Goal: Information Seeking & Learning: Learn about a topic

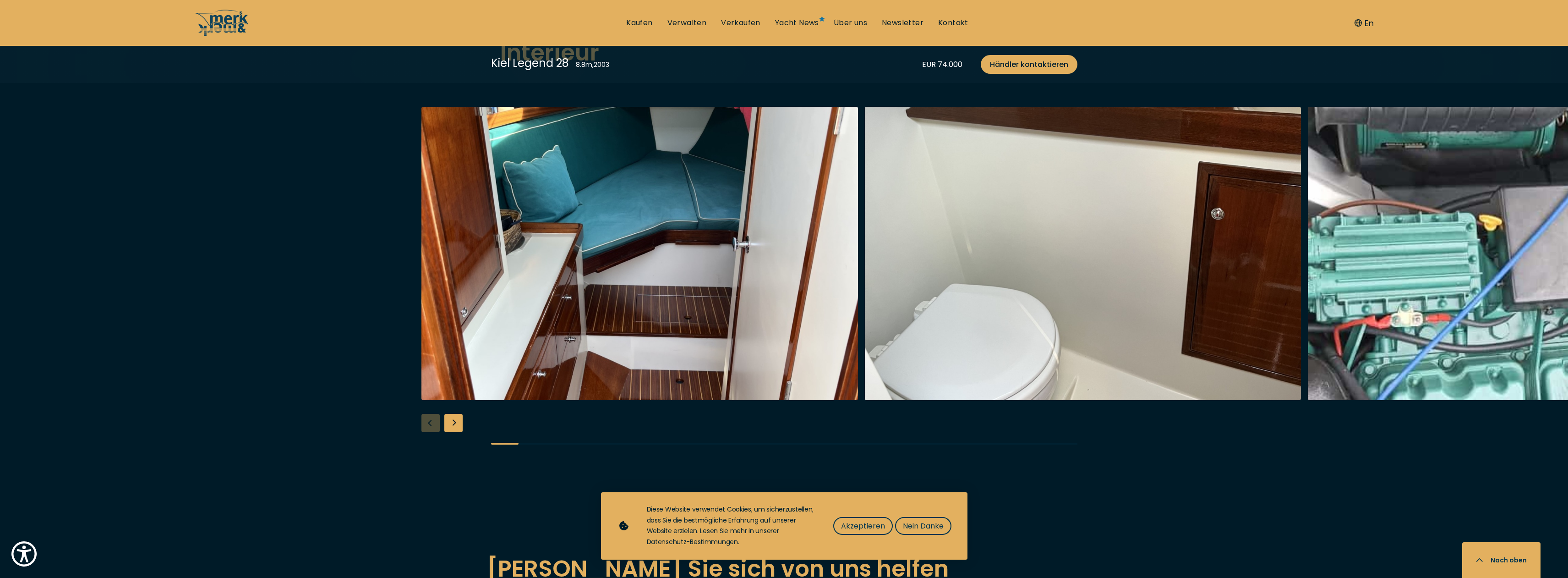
scroll to position [1485, 0]
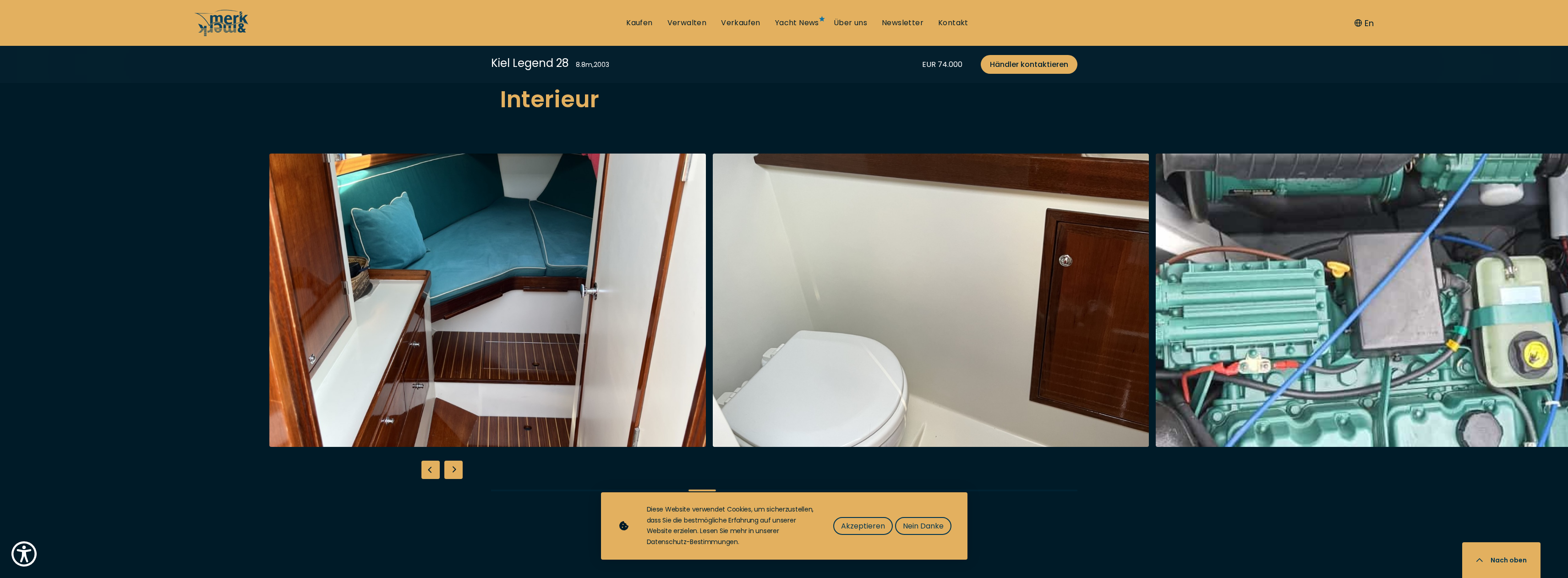
click at [1156, 345] on img "button" at bounding box center [1374, 300] width 437 height 293
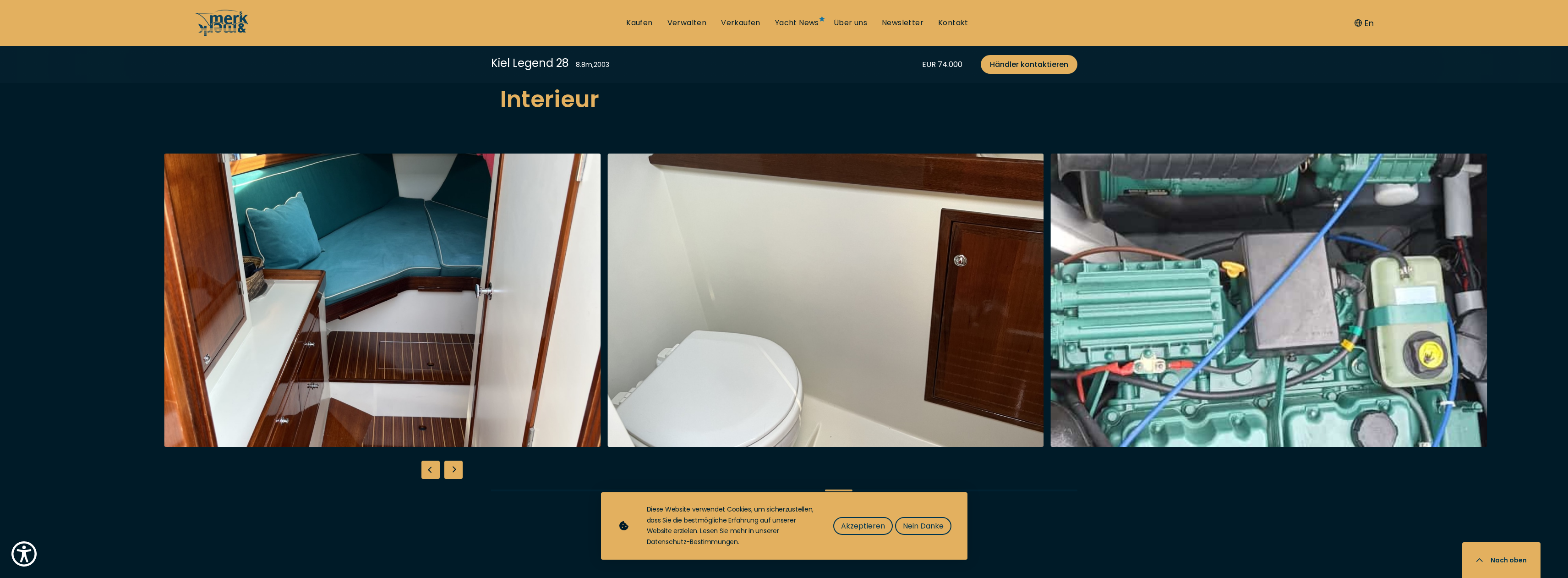
click at [1545, 326] on div at bounding box center [948, 300] width 1568 height 293
click at [1537, 328] on div at bounding box center [948, 300] width 1568 height 293
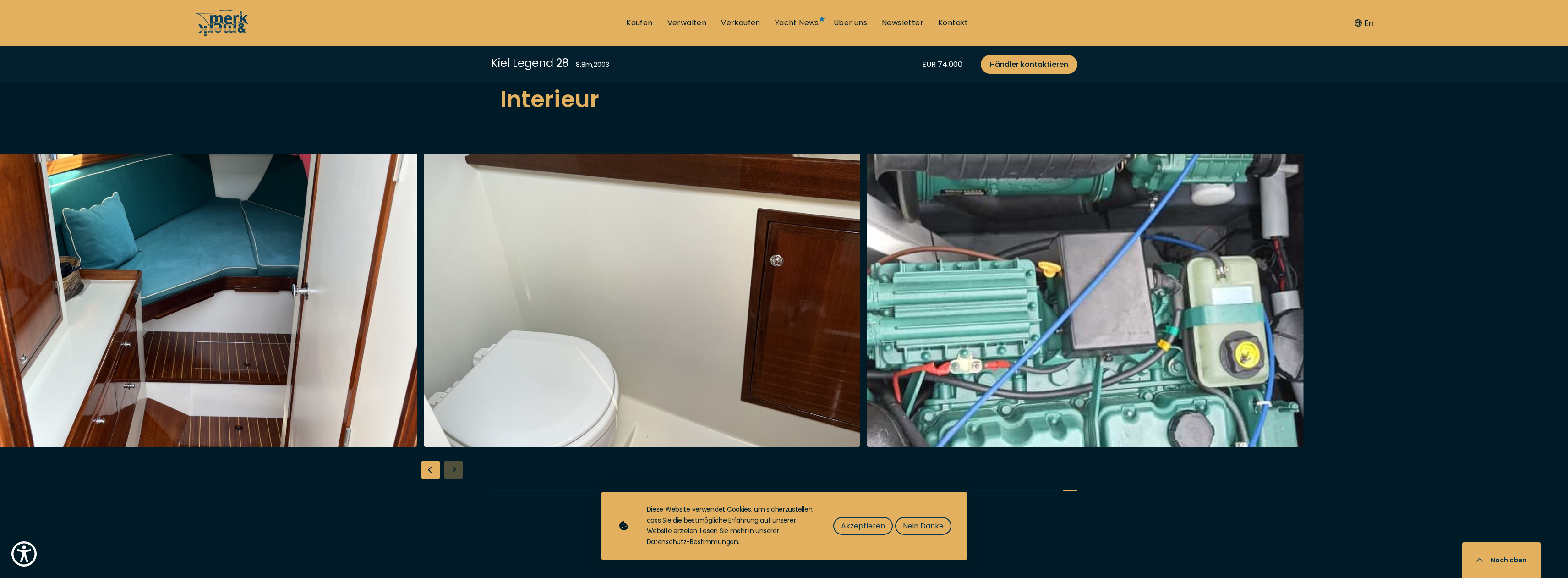
click at [1090, 337] on img "button" at bounding box center [1086, 300] width 437 height 293
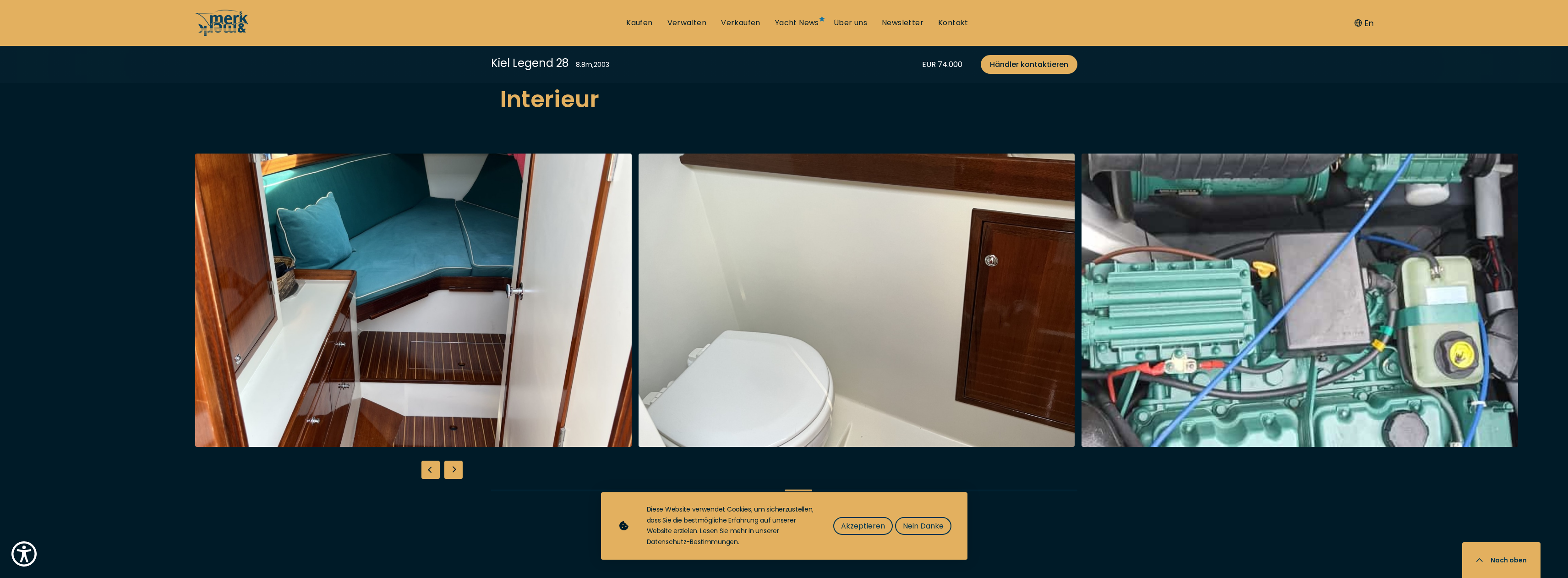
click at [1296, 316] on img "button" at bounding box center [1300, 300] width 437 height 293
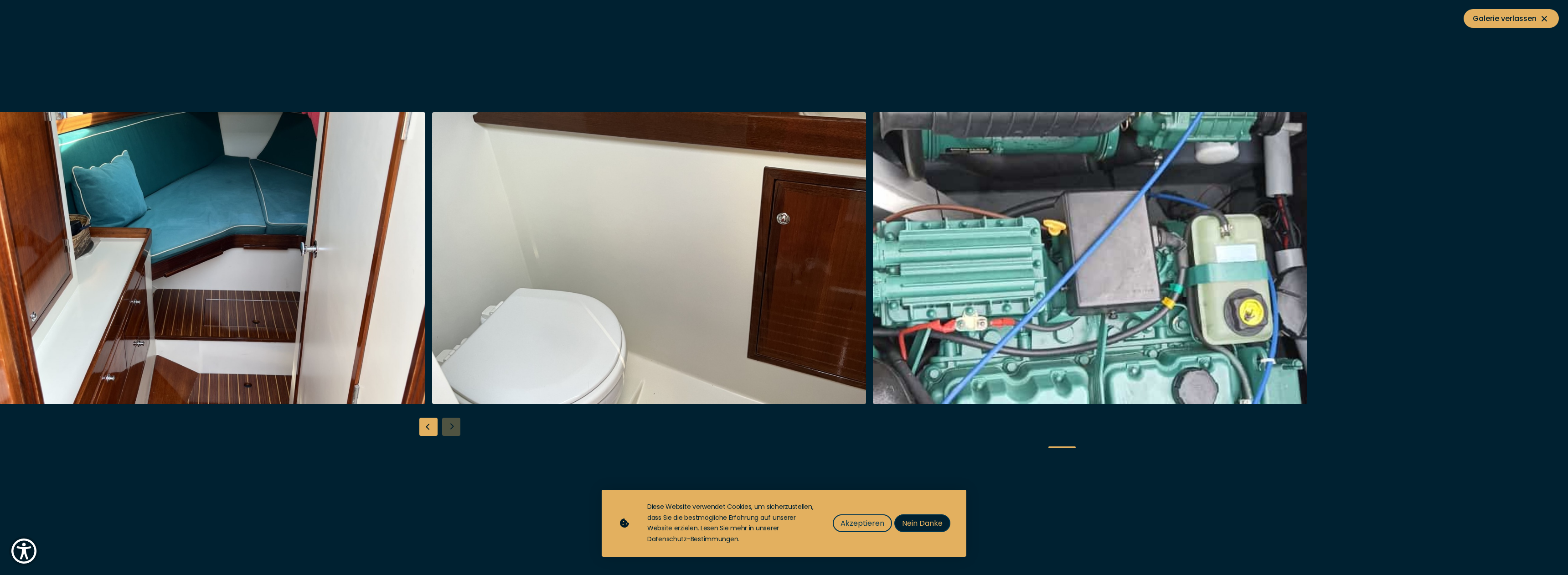
drag, startPoint x: 919, startPoint y: 523, endPoint x: 910, endPoint y: 534, distance: 14.2
click at [917, 524] on span "Nein Danke" at bounding box center [922, 523] width 41 height 12
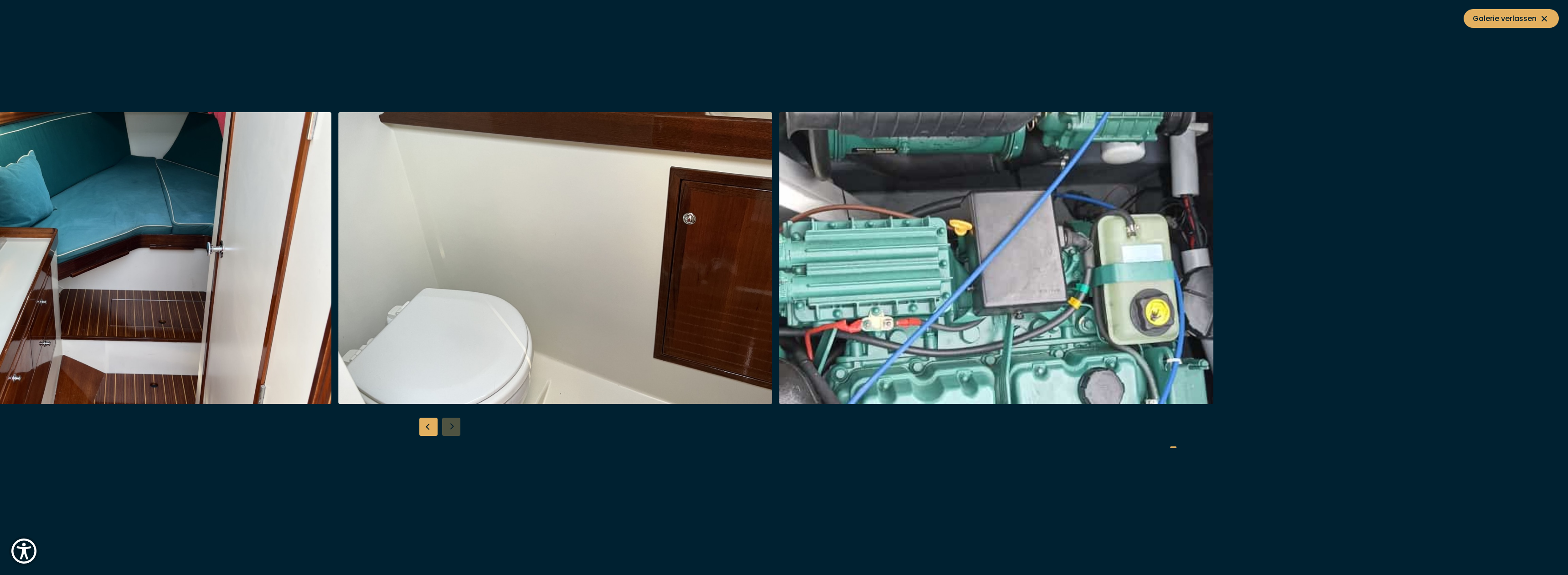
click at [656, 279] on div at bounding box center [681, 258] width 1568 height 292
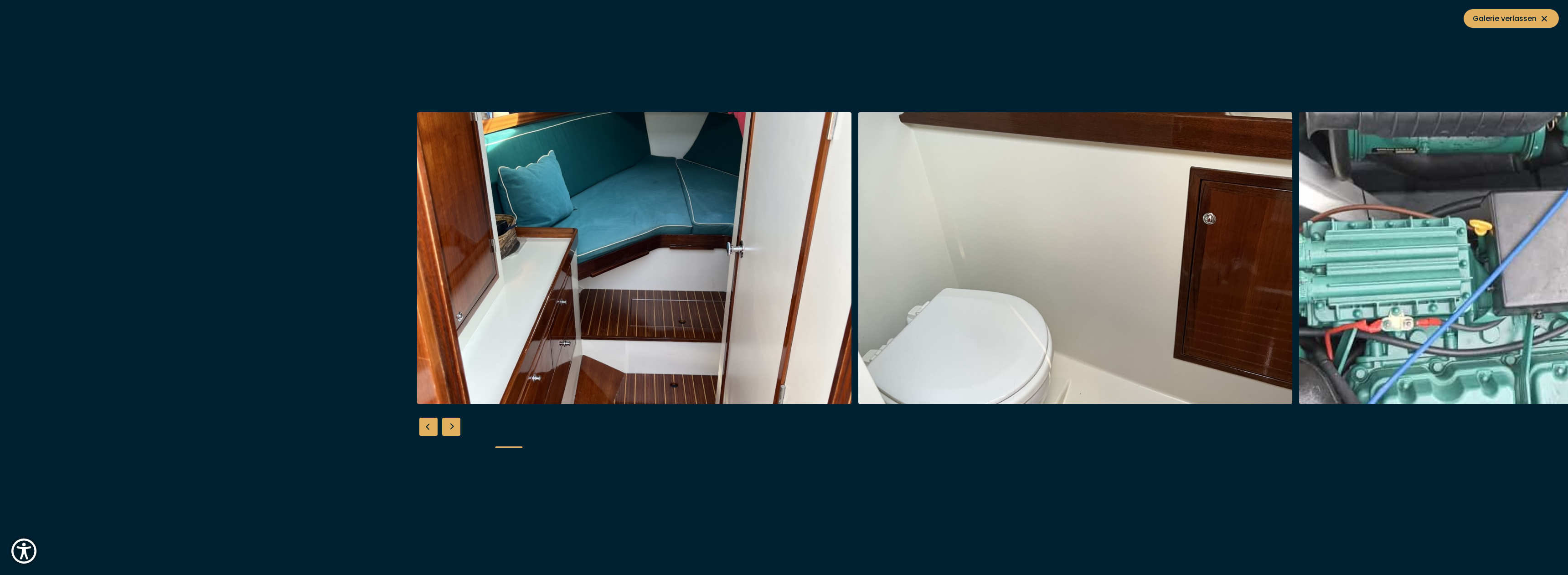
click at [1300, 267] on div at bounding box center [1079, 258] width 441 height 292
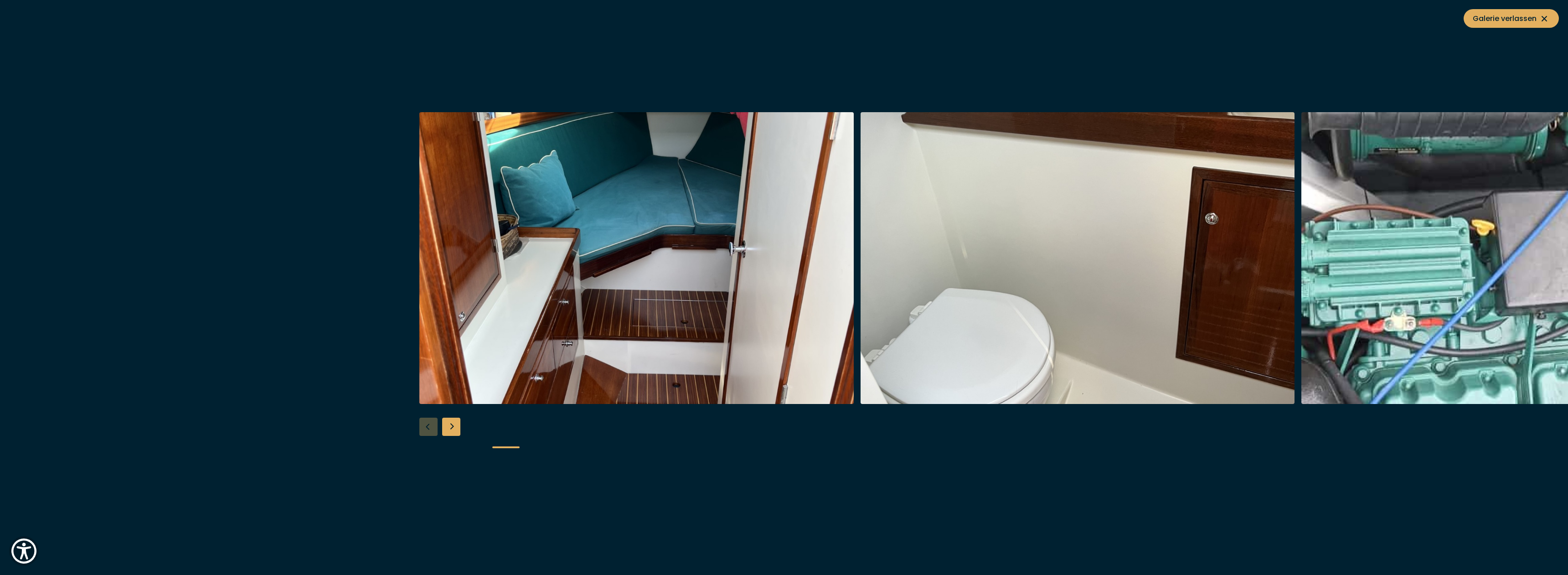
click at [449, 426] on div "Next slide" at bounding box center [451, 427] width 18 height 18
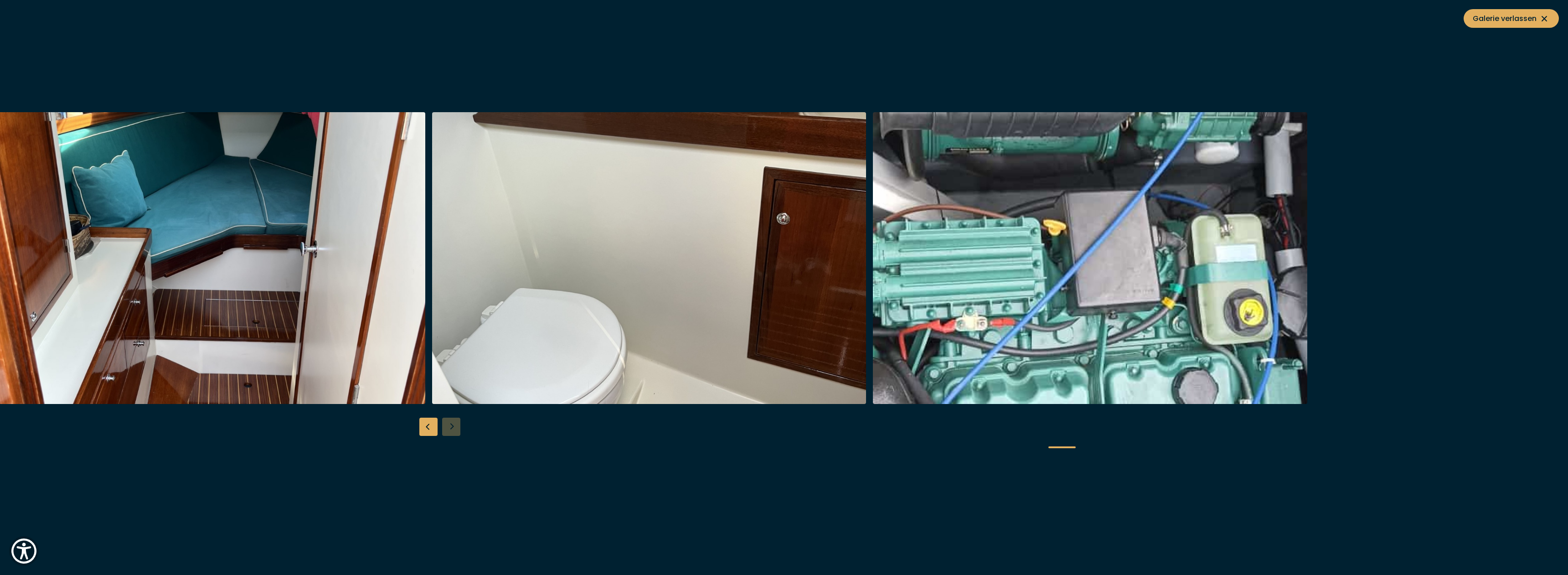
click at [449, 426] on div at bounding box center [784, 288] width 1568 height 351
click at [425, 426] on div "Previous slide" at bounding box center [429, 427] width 18 height 18
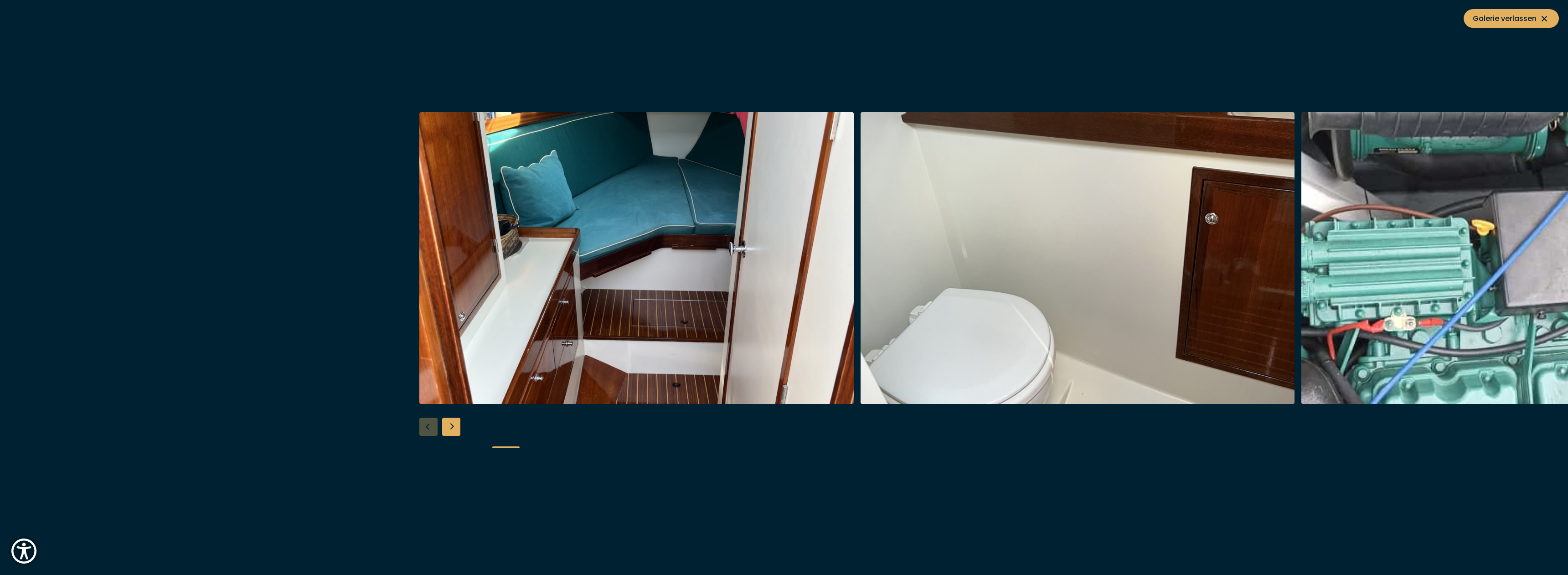
click at [425, 426] on div at bounding box center [784, 288] width 1568 height 351
click at [425, 426] on div at bounding box center [784, 288] width 1568 height 351
click at [464, 416] on div at bounding box center [784, 288] width 1568 height 351
click at [1545, 13] on icon at bounding box center [1544, 19] width 11 height 11
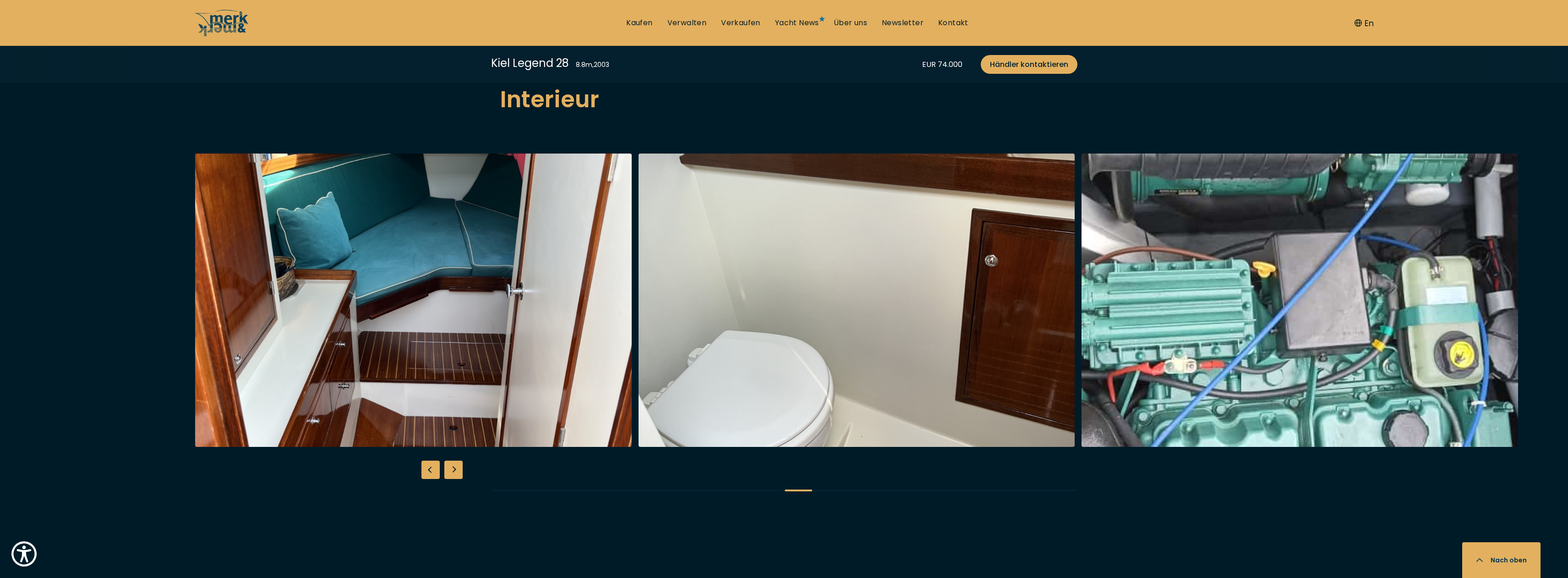
click at [1479, 556] on button "Nach oben" at bounding box center [1501, 560] width 78 height 36
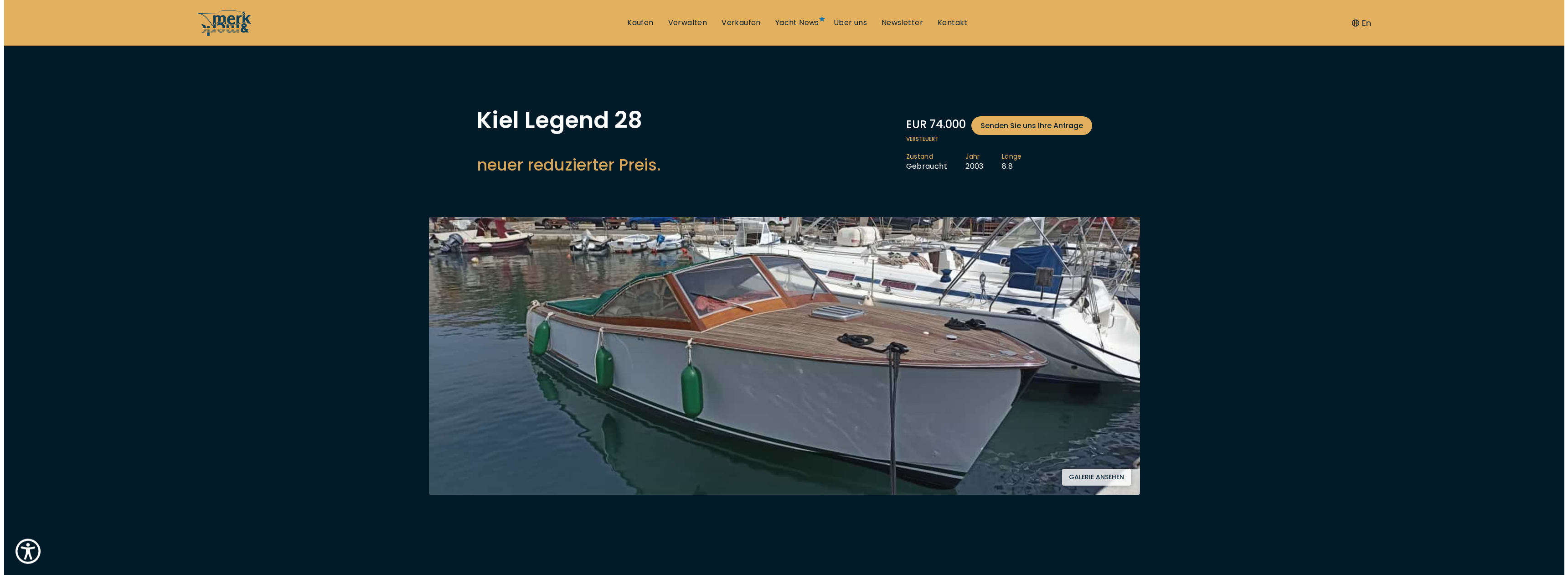
scroll to position [0, 0]
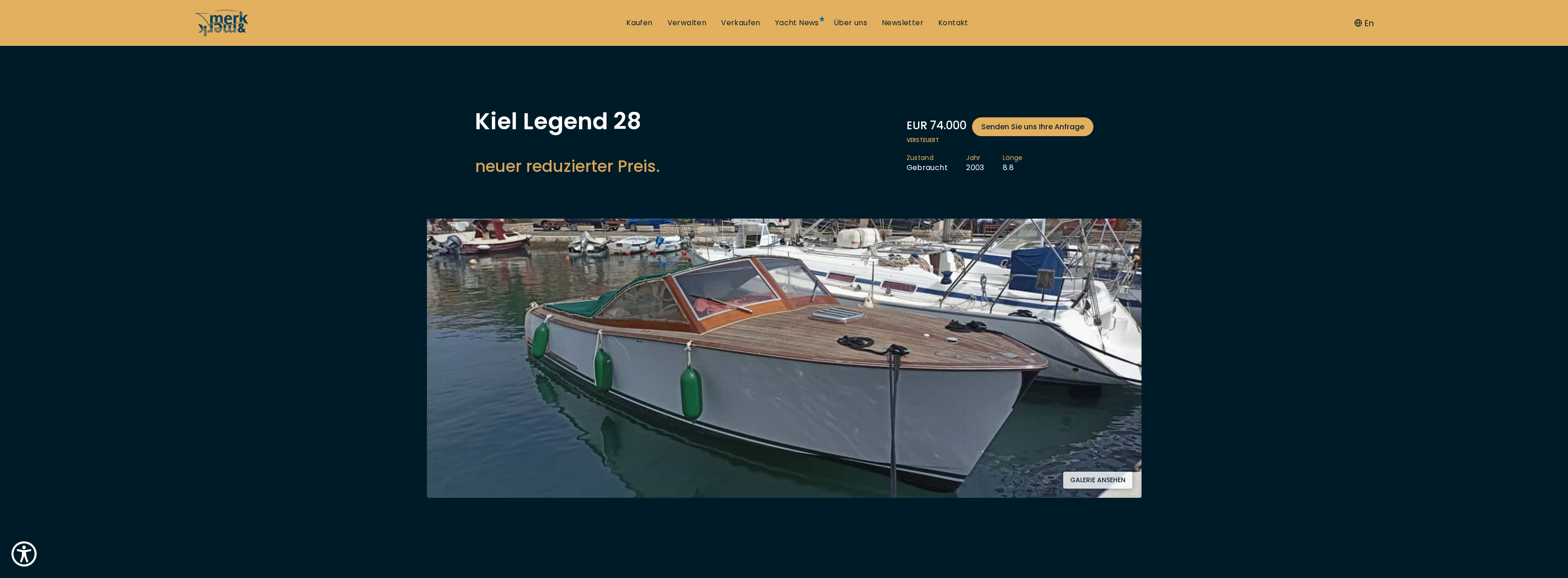
click at [1074, 482] on button "Galerie ansehen" at bounding box center [1098, 481] width 69 height 17
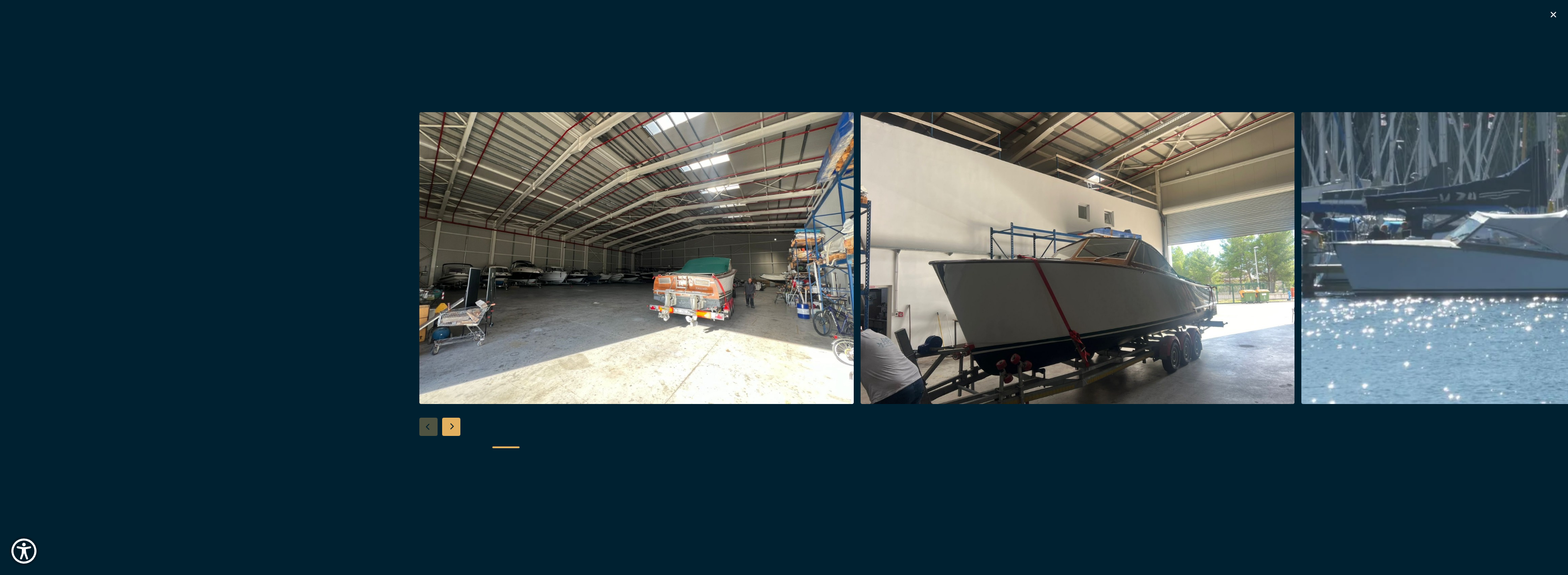
click at [453, 428] on div "Next slide" at bounding box center [451, 427] width 18 height 18
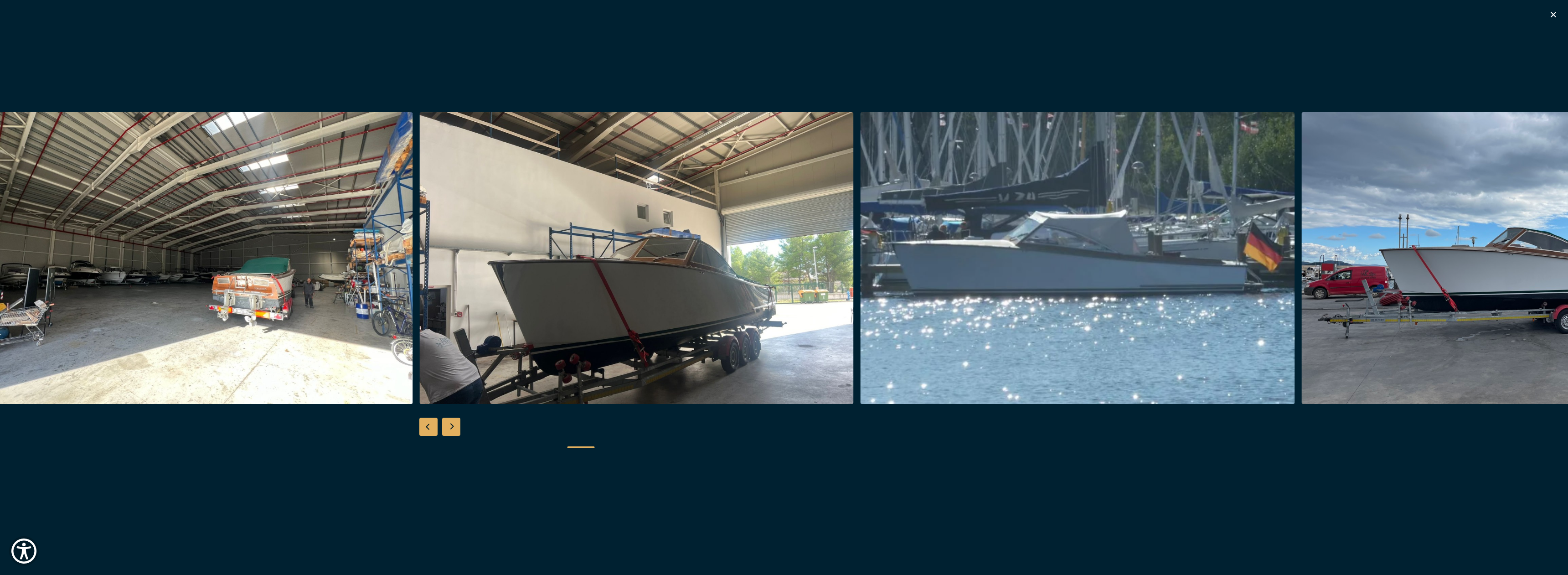
click at [453, 428] on div "Next slide" at bounding box center [451, 427] width 18 height 18
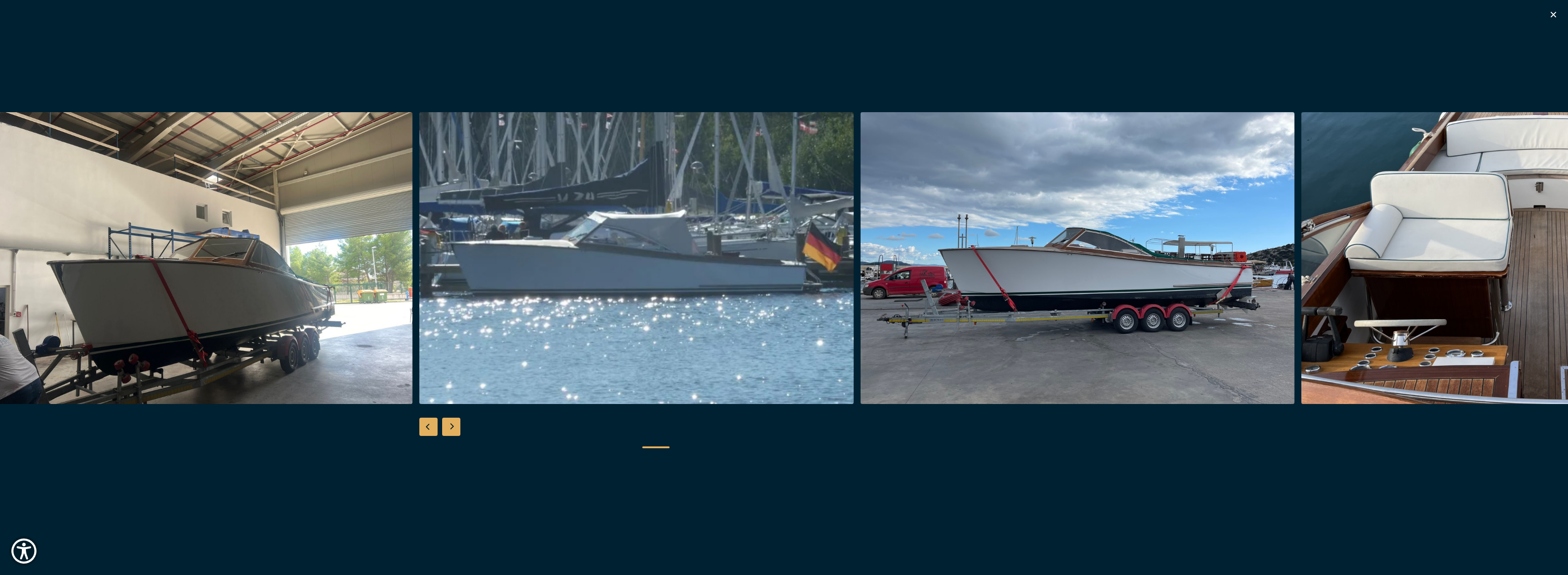
click at [453, 428] on div "Next slide" at bounding box center [451, 427] width 18 height 18
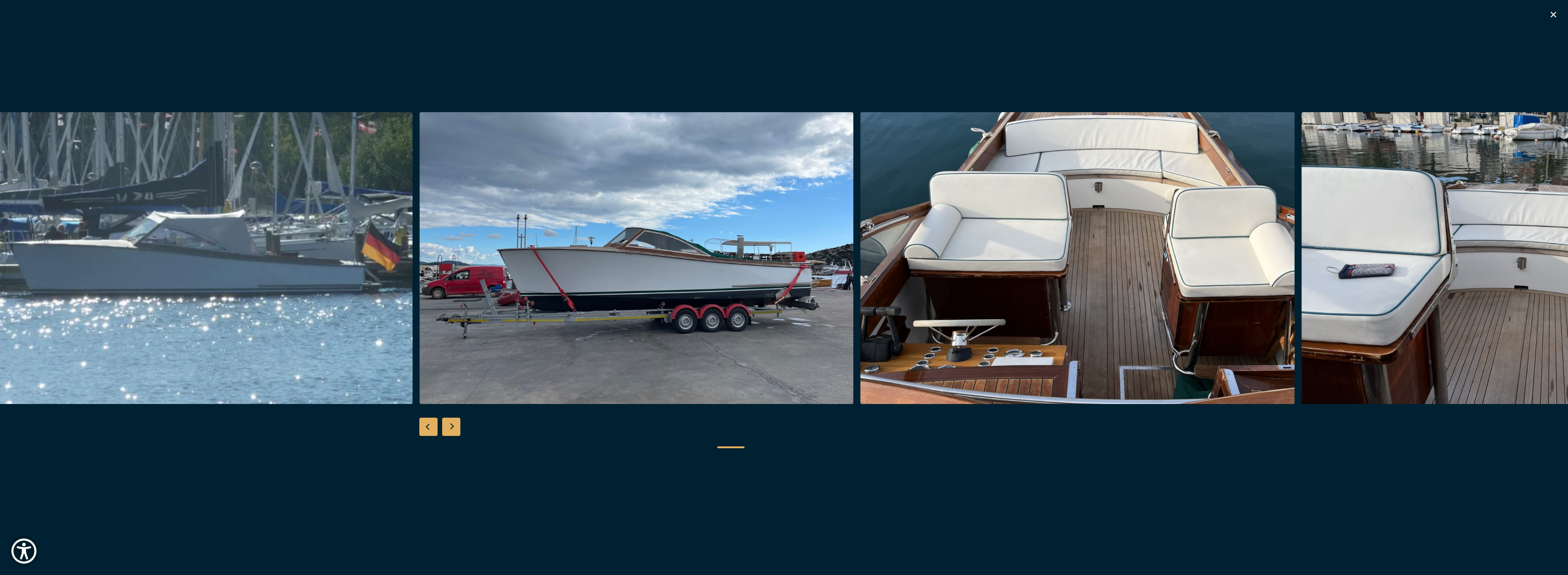
click at [451, 428] on div "Next slide" at bounding box center [451, 427] width 18 height 18
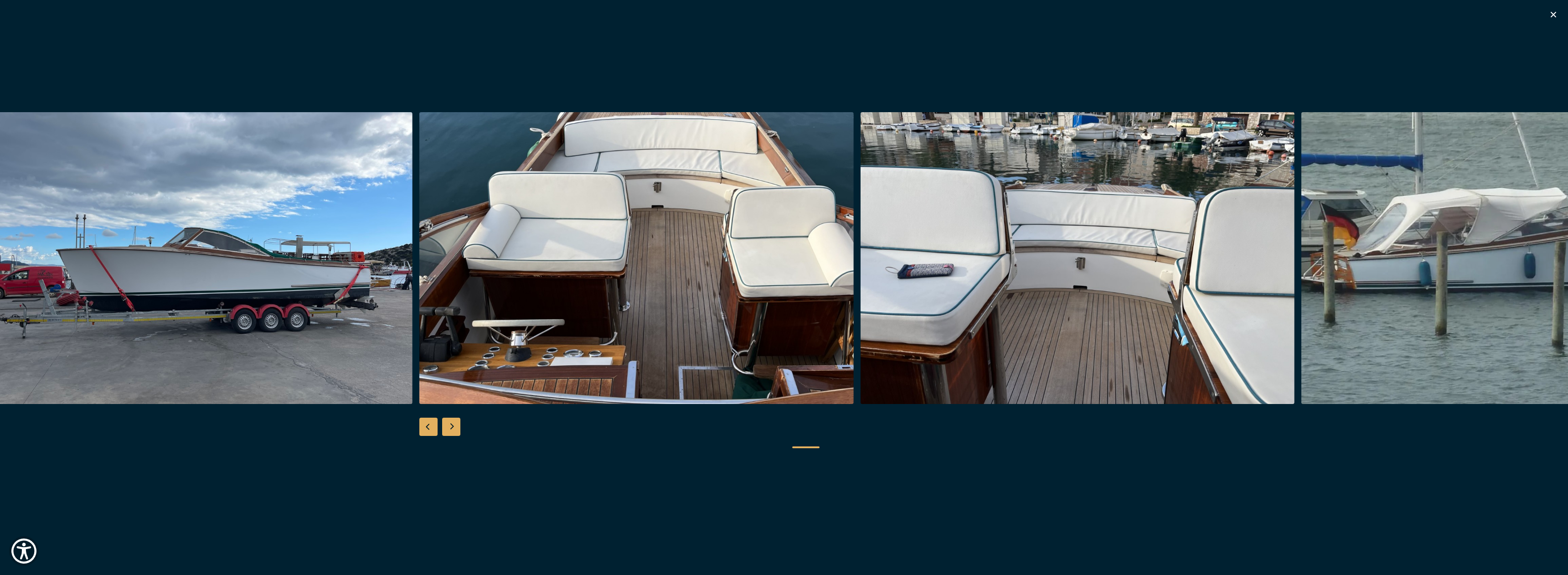
click at [451, 428] on div "Next slide" at bounding box center [451, 427] width 18 height 18
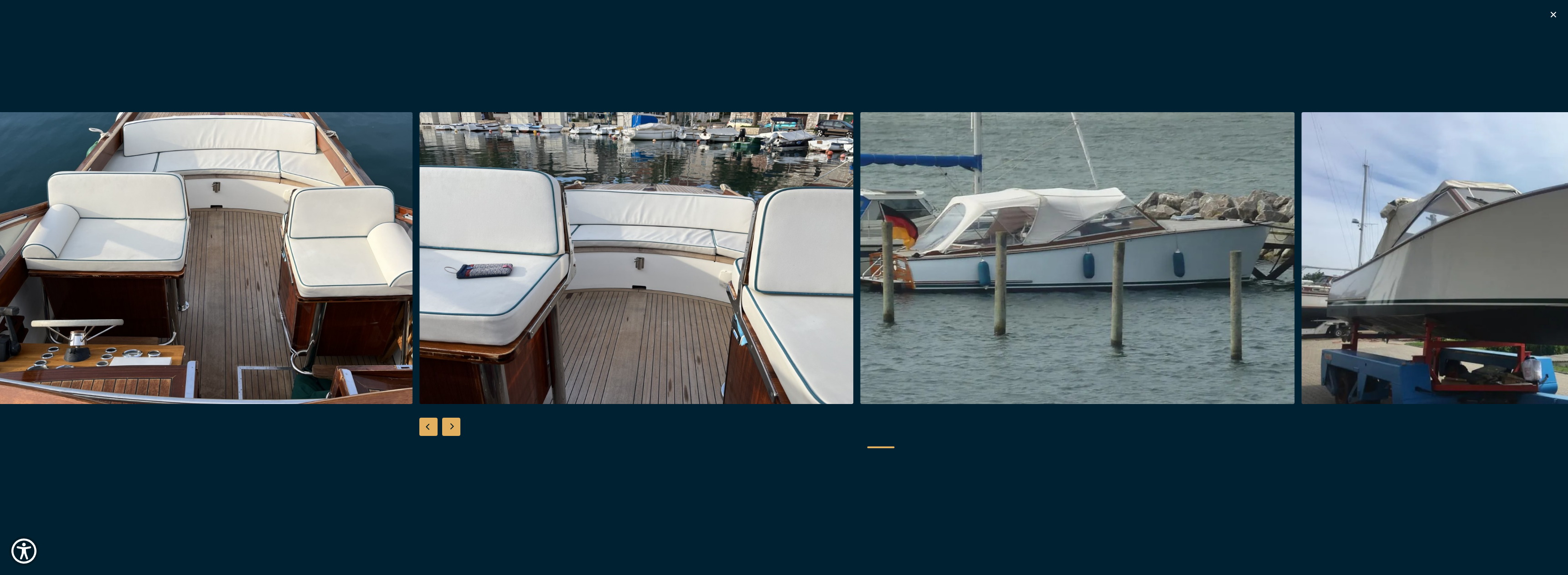
click at [451, 428] on div "Next slide" at bounding box center [451, 427] width 18 height 18
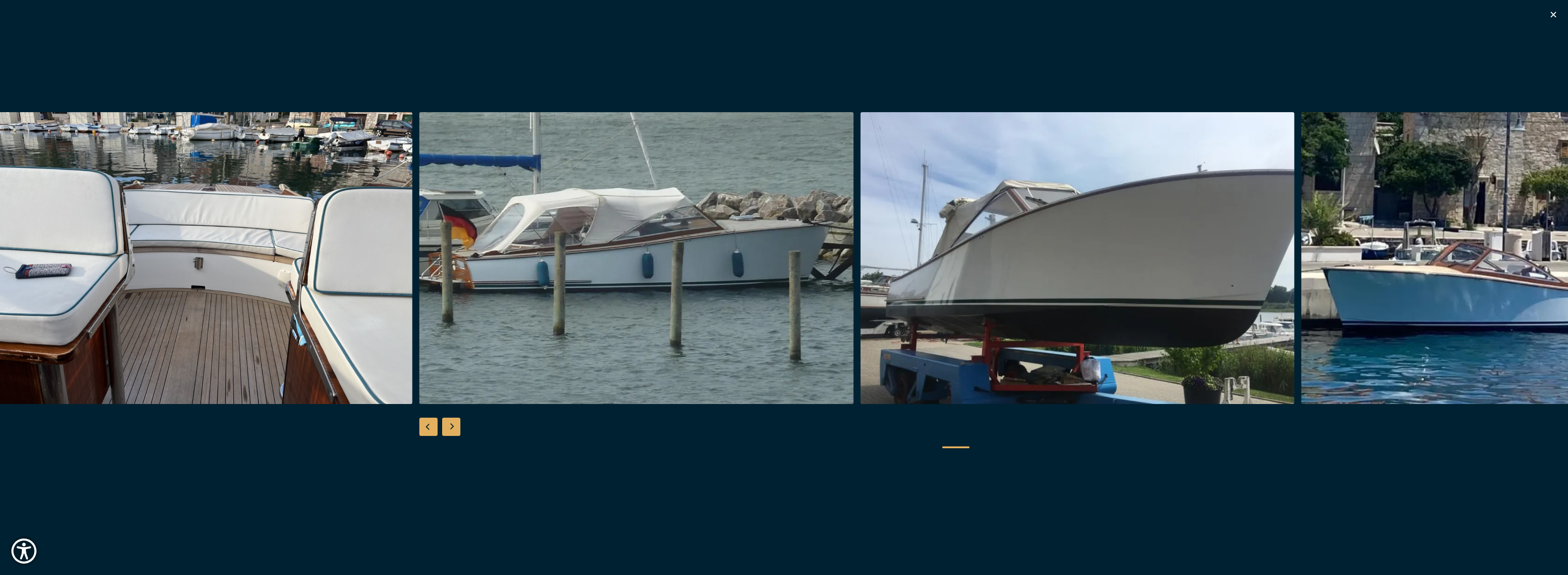
click at [451, 428] on div "Next slide" at bounding box center [451, 427] width 18 height 18
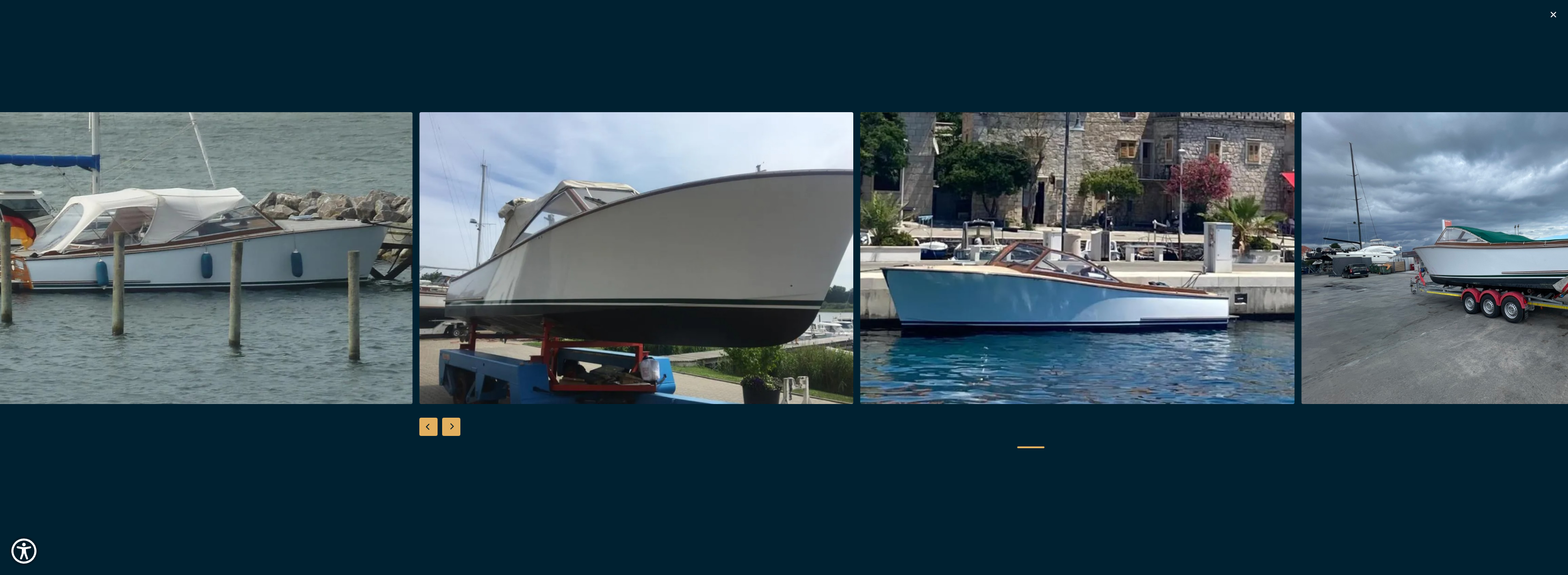
click at [451, 428] on div "Next slide" at bounding box center [451, 427] width 18 height 18
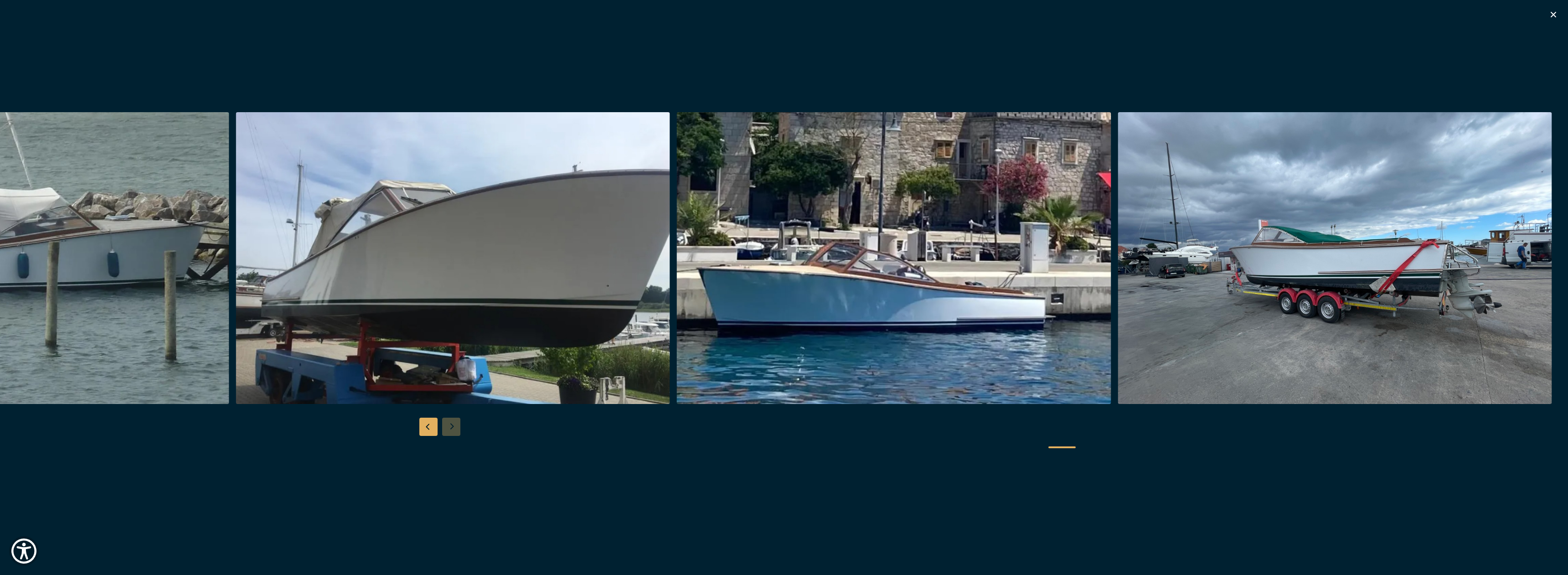
click at [451, 428] on div at bounding box center [784, 288] width 1568 height 351
click at [427, 426] on div "Previous slide" at bounding box center [429, 427] width 18 height 18
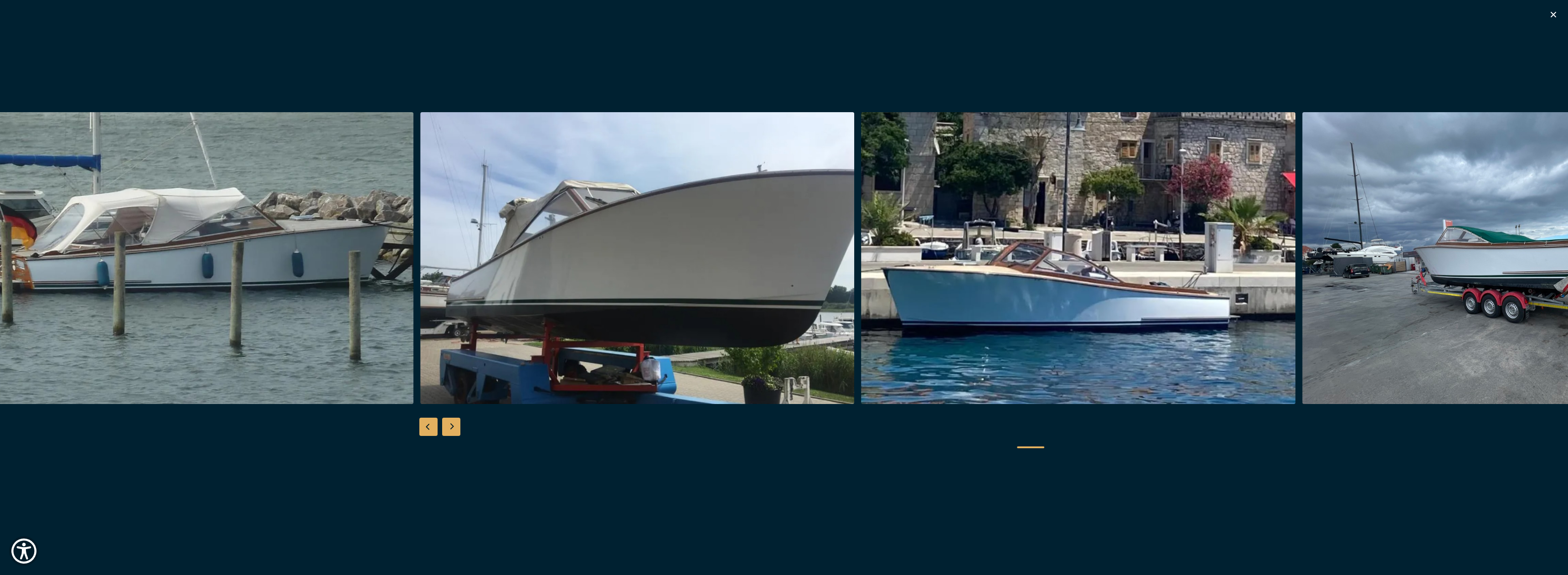
click at [443, 426] on div at bounding box center [784, 288] width 1568 height 351
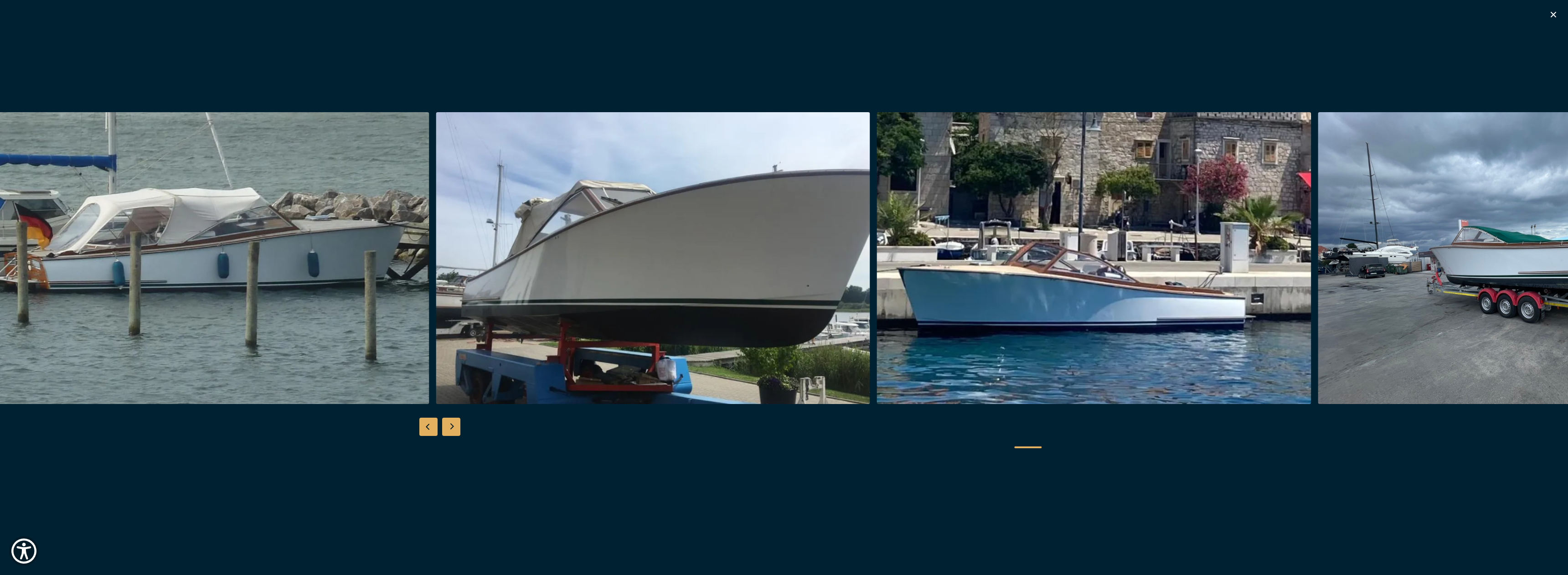
click at [446, 426] on div "Next slide" at bounding box center [451, 427] width 18 height 18
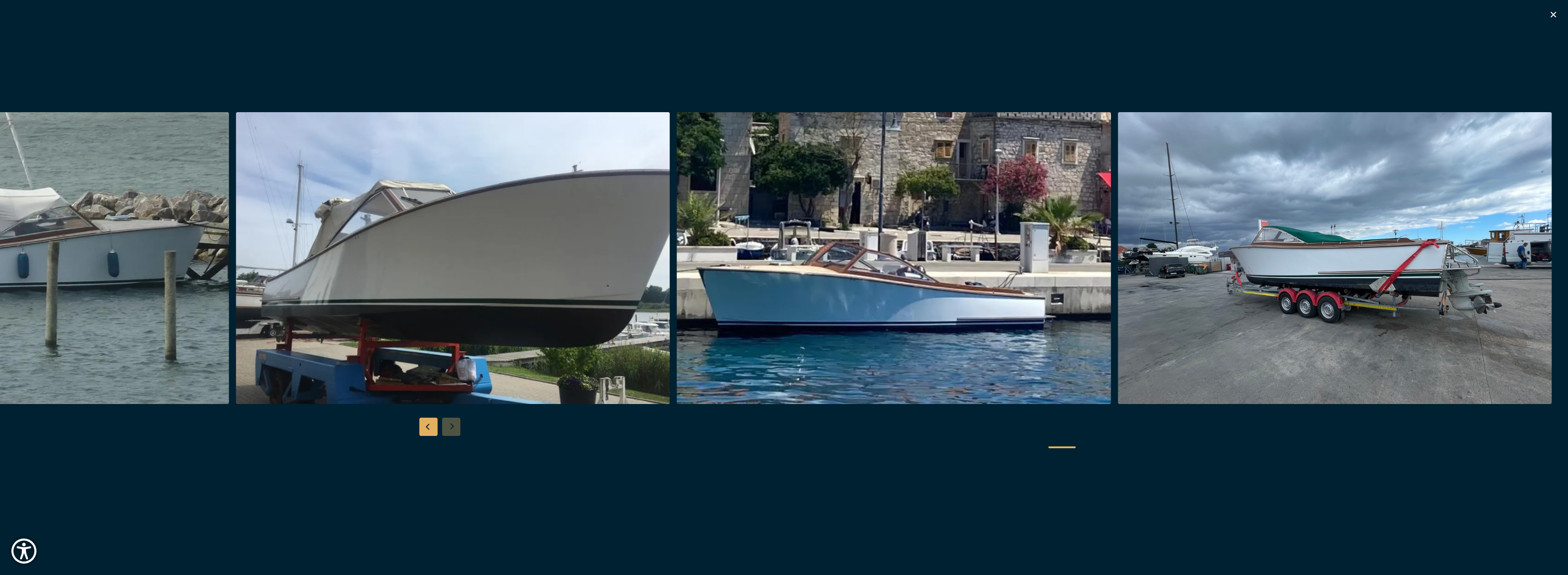
click at [446, 426] on div at bounding box center [784, 288] width 1568 height 351
click at [429, 425] on div "Previous slide" at bounding box center [429, 427] width 18 height 18
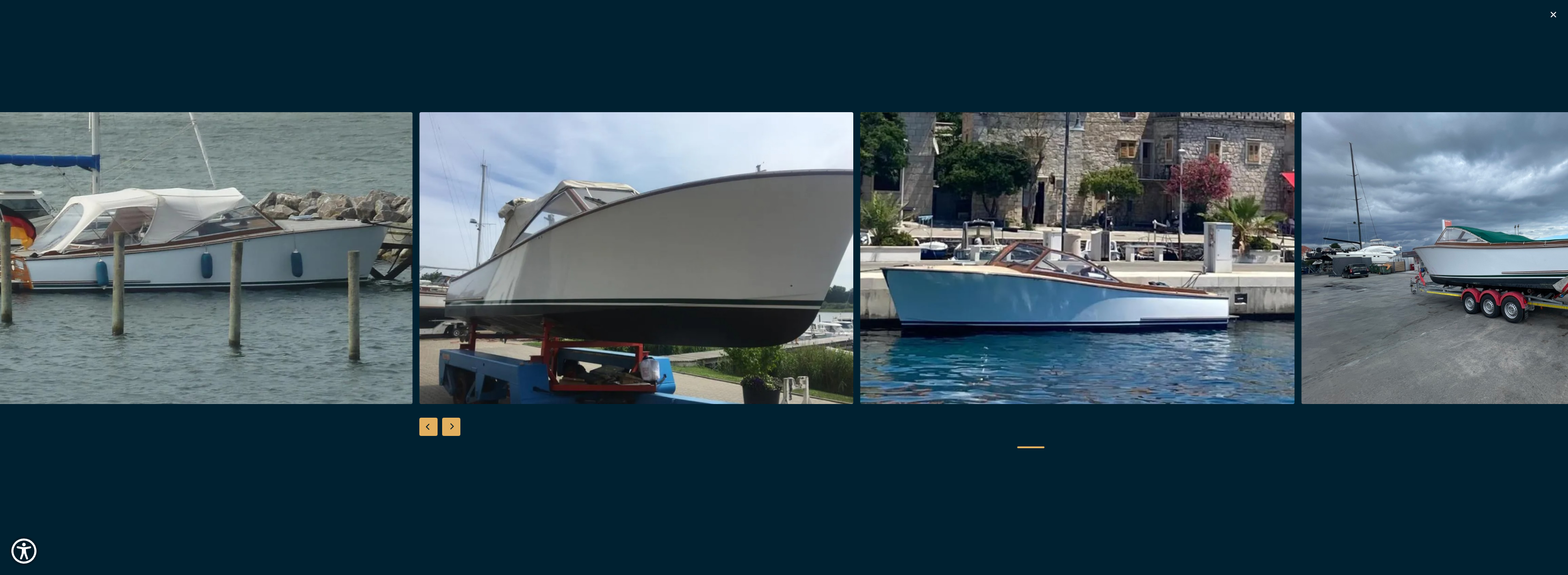
click at [429, 425] on div "Previous slide" at bounding box center [429, 427] width 18 height 18
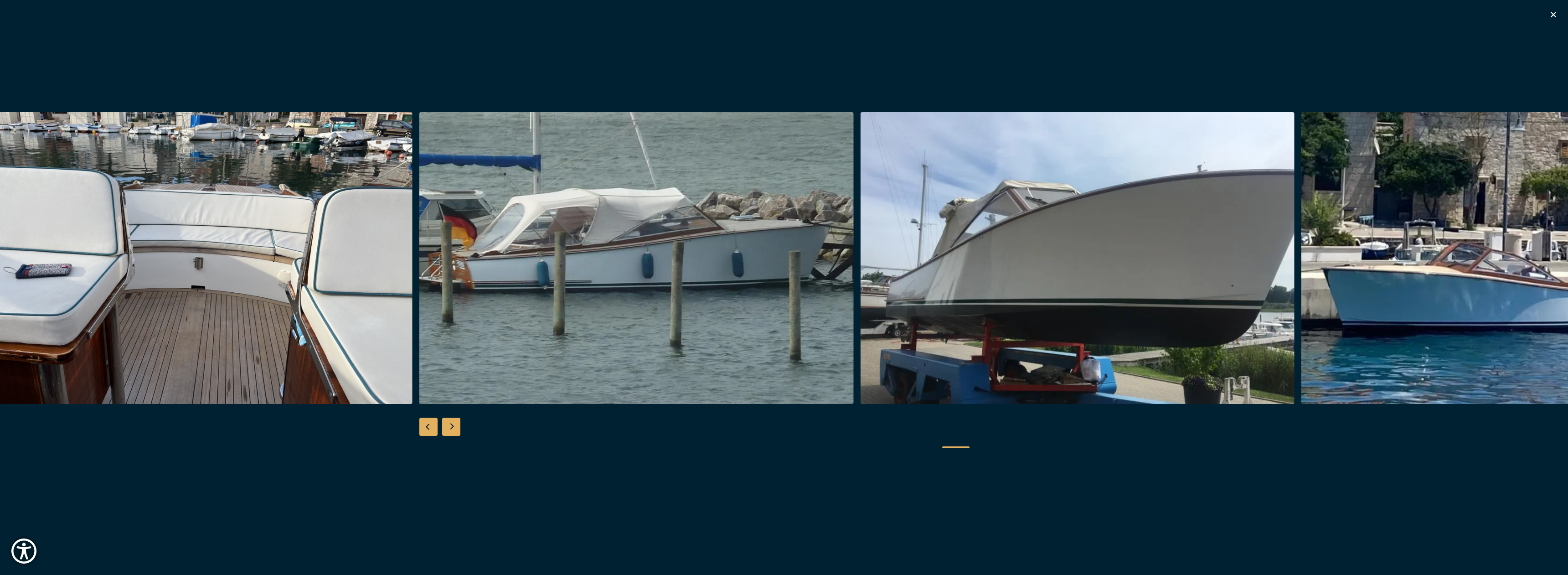
click at [429, 425] on div "Previous slide" at bounding box center [429, 427] width 18 height 18
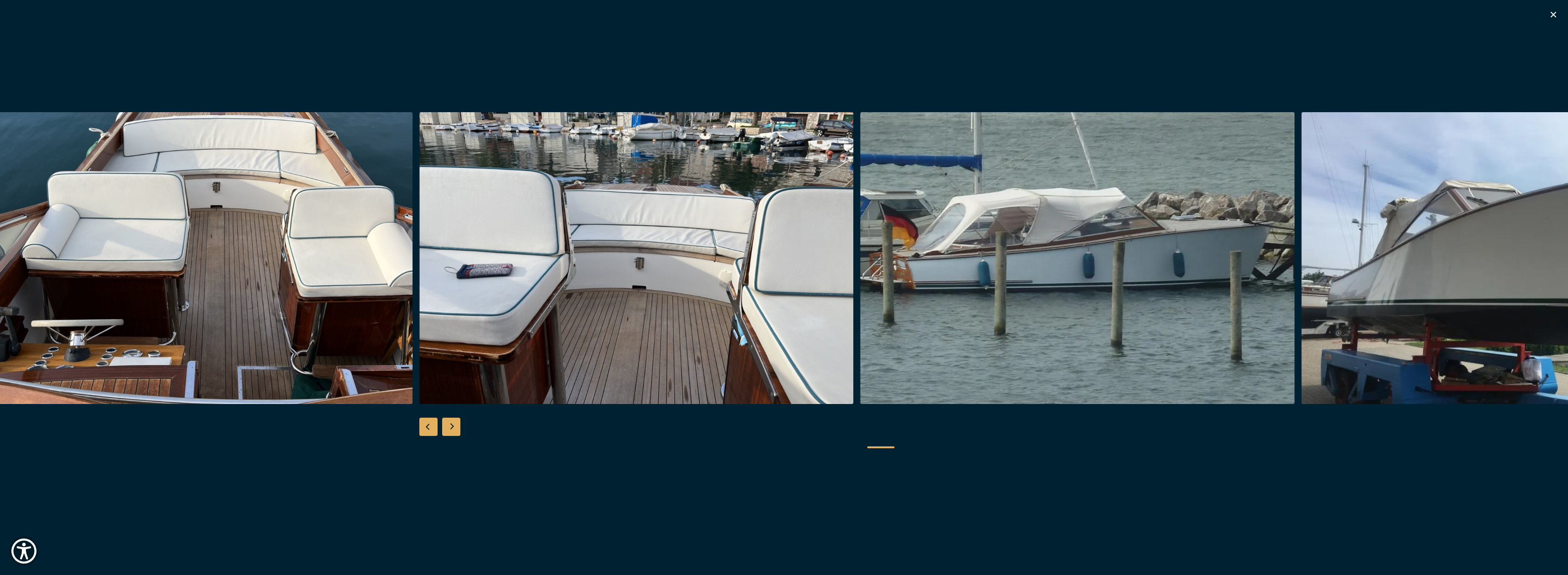
click at [429, 425] on div "Previous slide" at bounding box center [429, 427] width 18 height 18
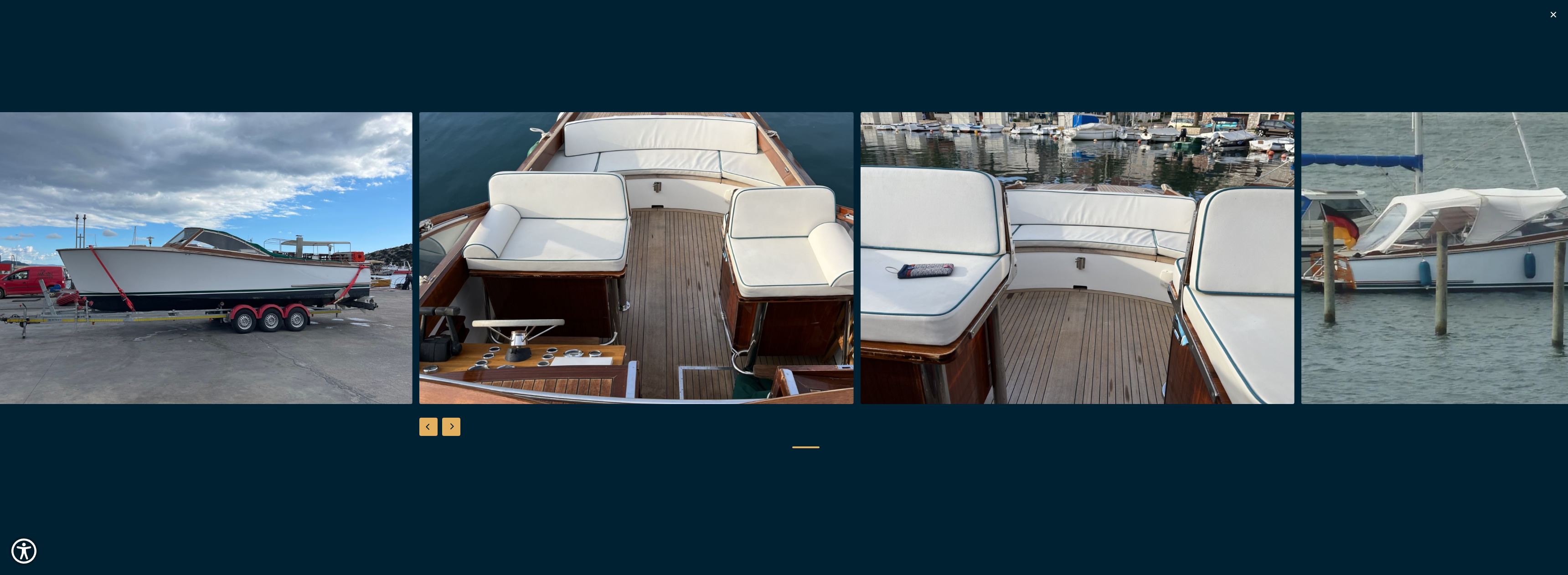
click at [429, 425] on div "Previous slide" at bounding box center [429, 427] width 18 height 18
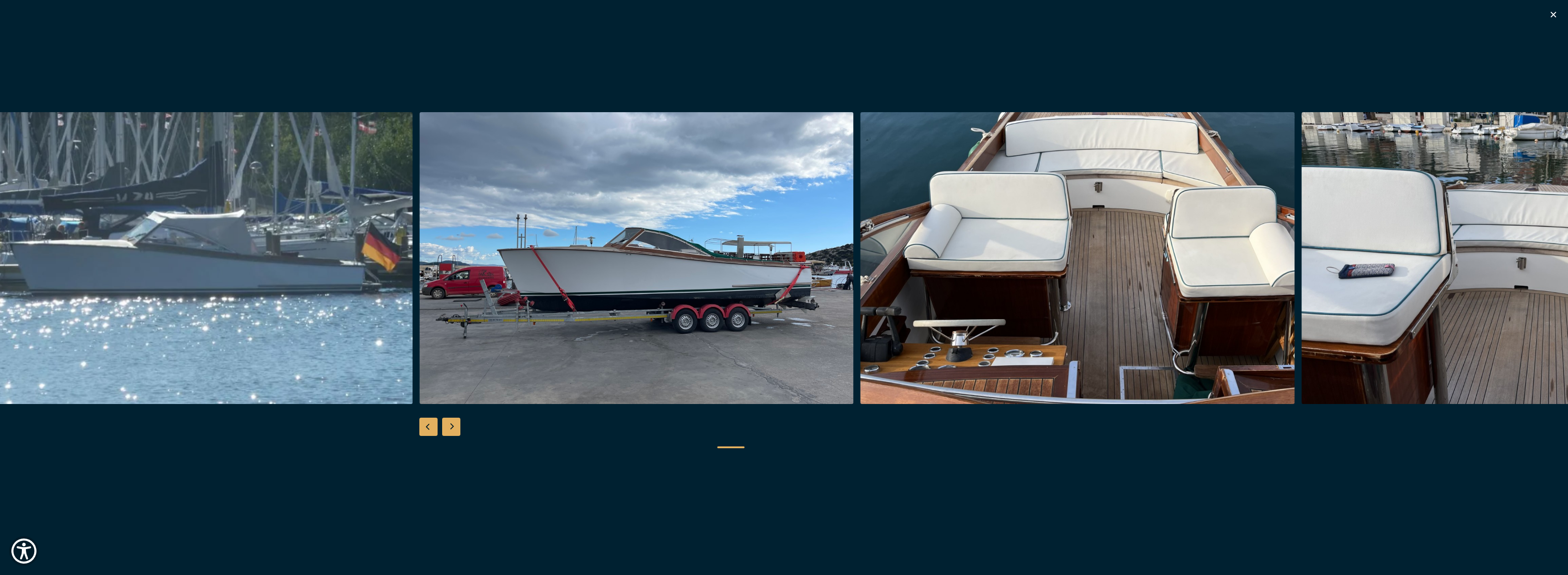
click at [429, 425] on div "Previous slide" at bounding box center [429, 427] width 18 height 18
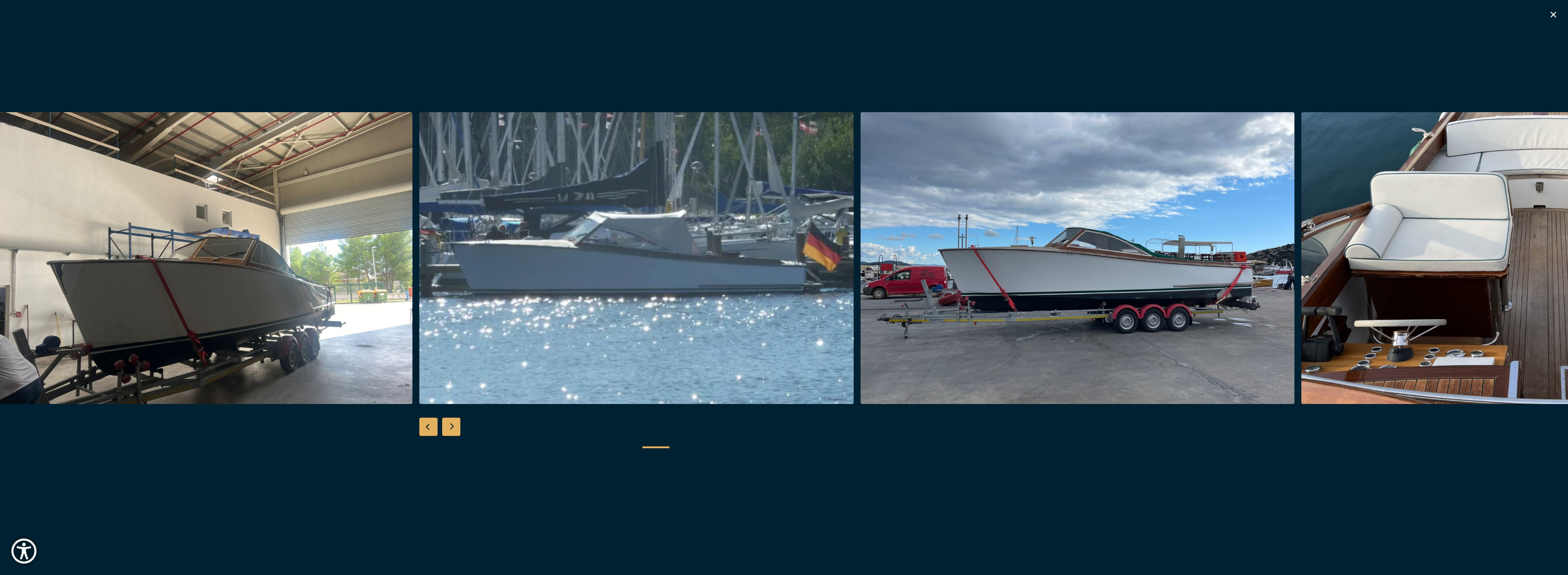
click at [429, 425] on div "Previous slide" at bounding box center [429, 427] width 18 height 18
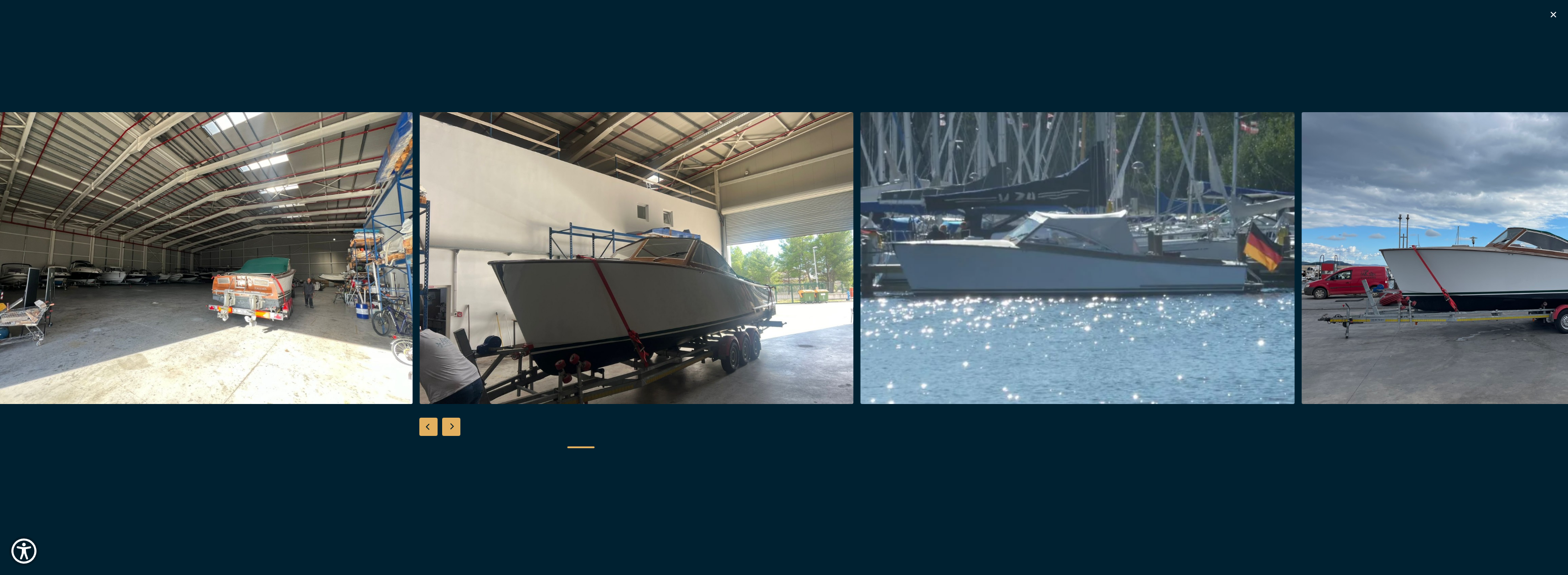
click at [429, 425] on div "Previous slide" at bounding box center [429, 427] width 18 height 18
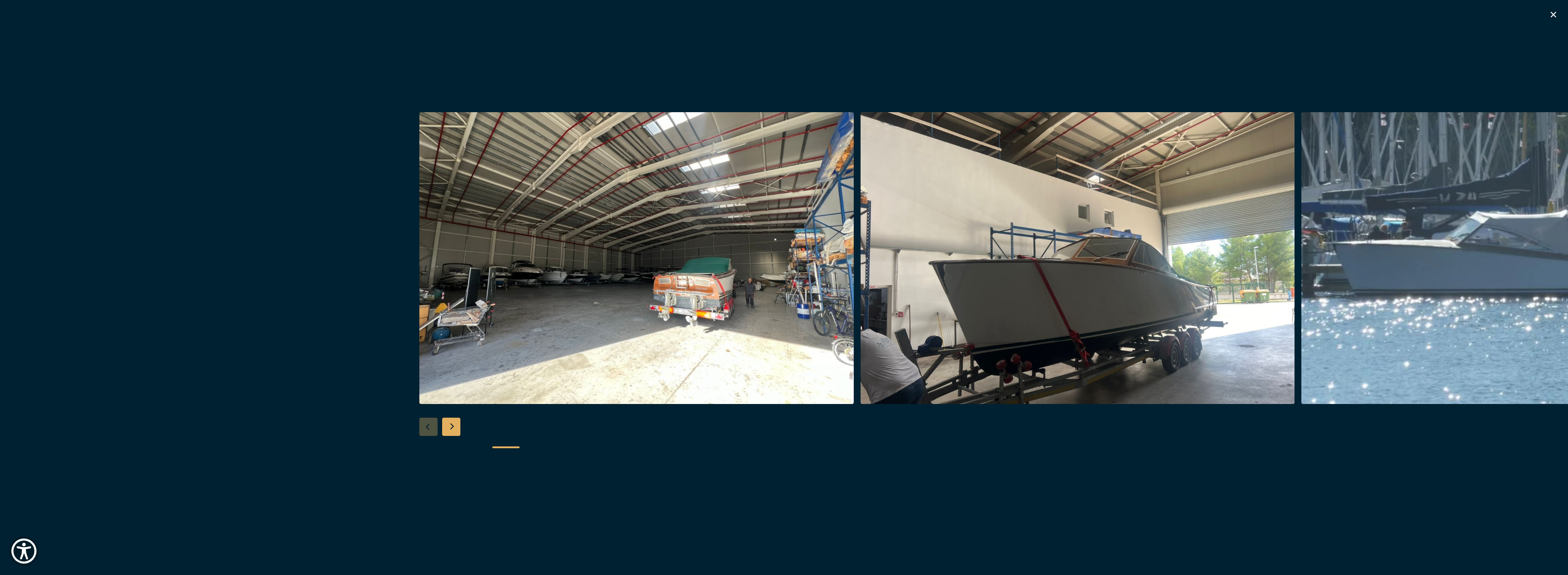
click at [429, 425] on div at bounding box center [784, 288] width 1568 height 351
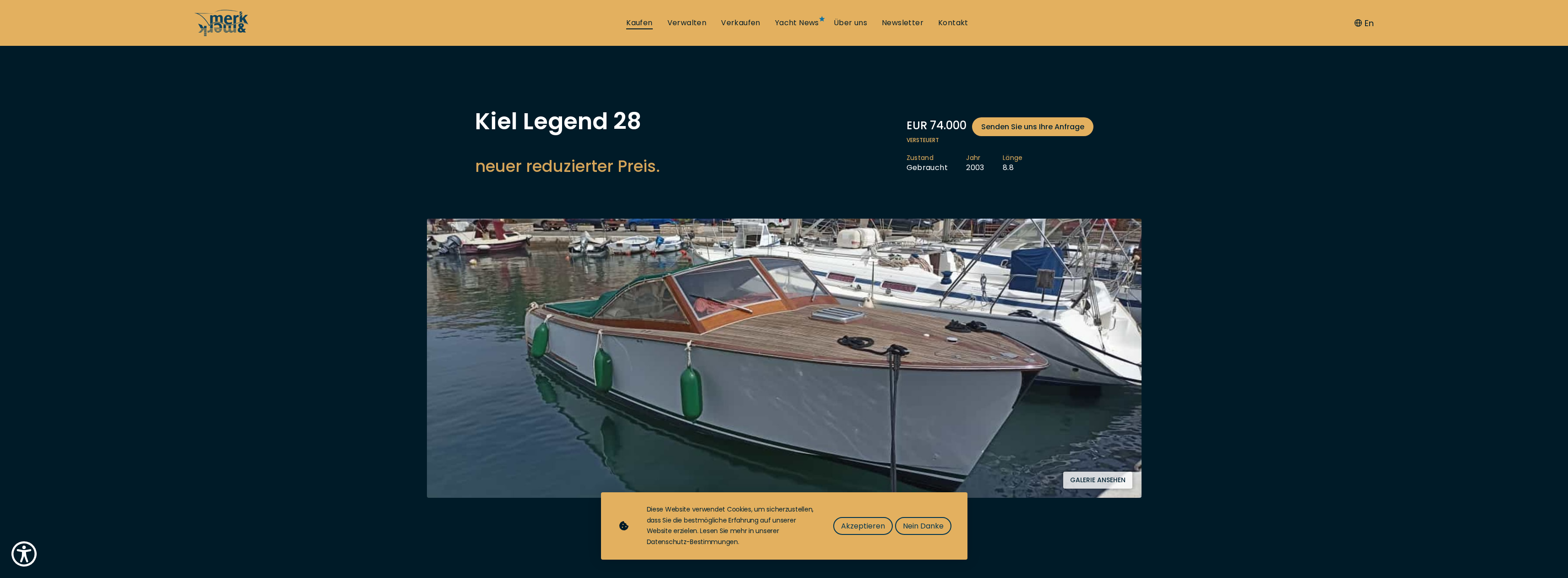
click at [637, 23] on link "Kaufen" at bounding box center [639, 23] width 26 height 10
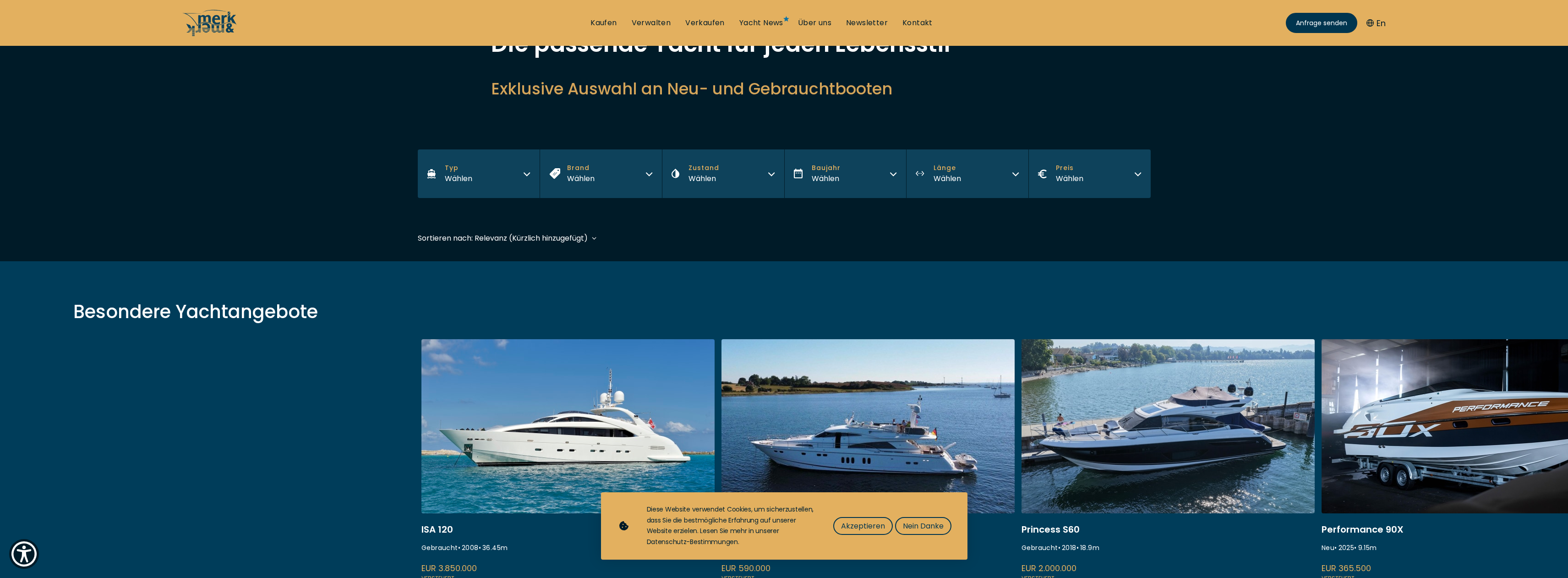
scroll to position [94, 0]
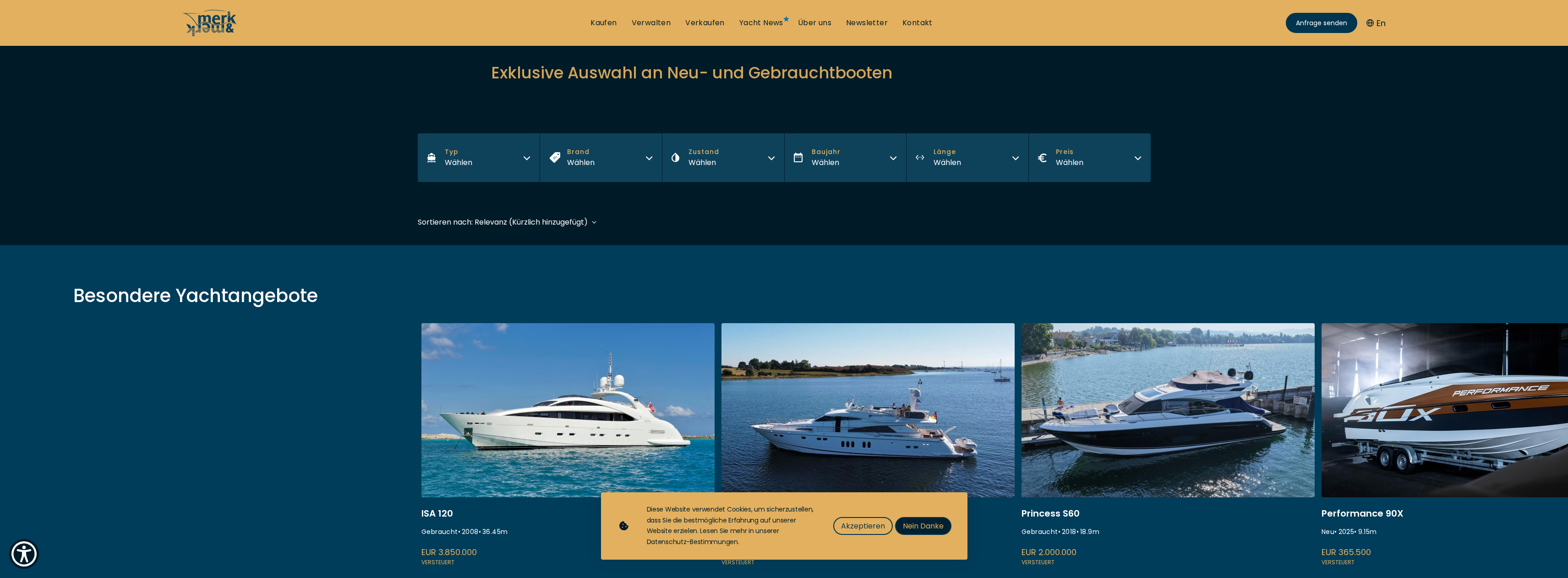
click at [906, 524] on span "Nein Danke" at bounding box center [923, 526] width 41 height 12
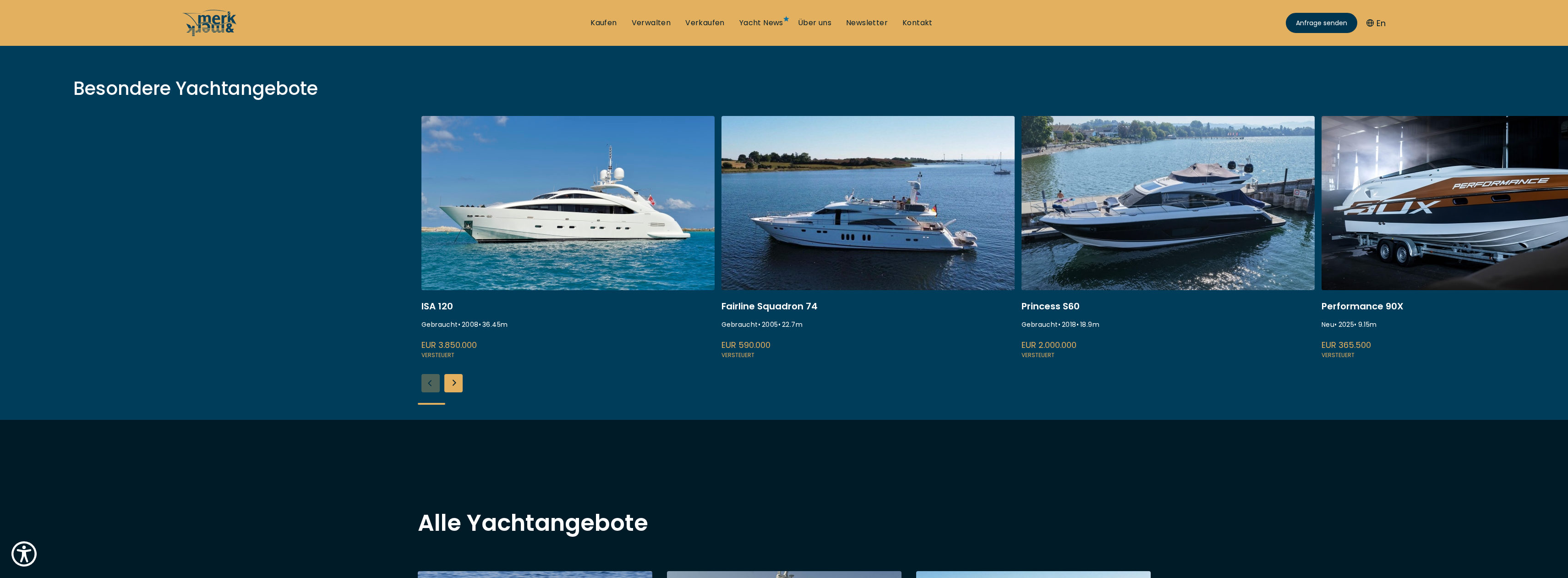
scroll to position [280, 0]
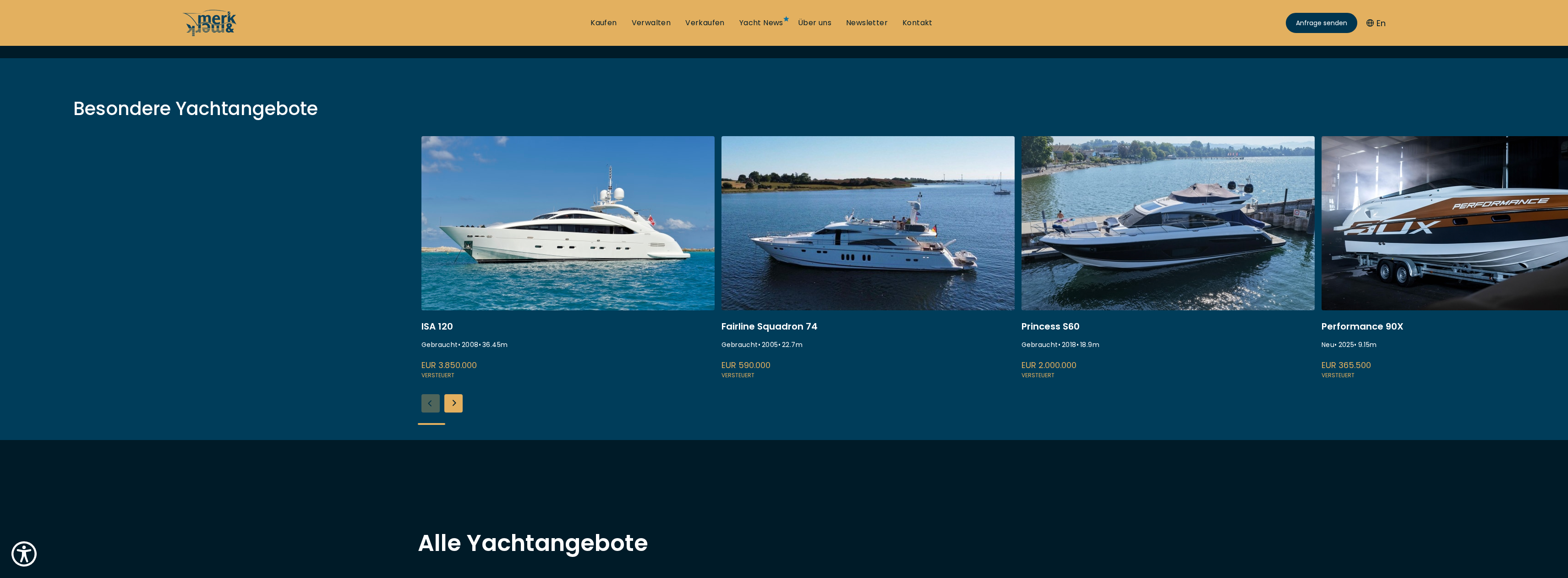
click at [453, 399] on div "Next slide" at bounding box center [453, 403] width 18 height 18
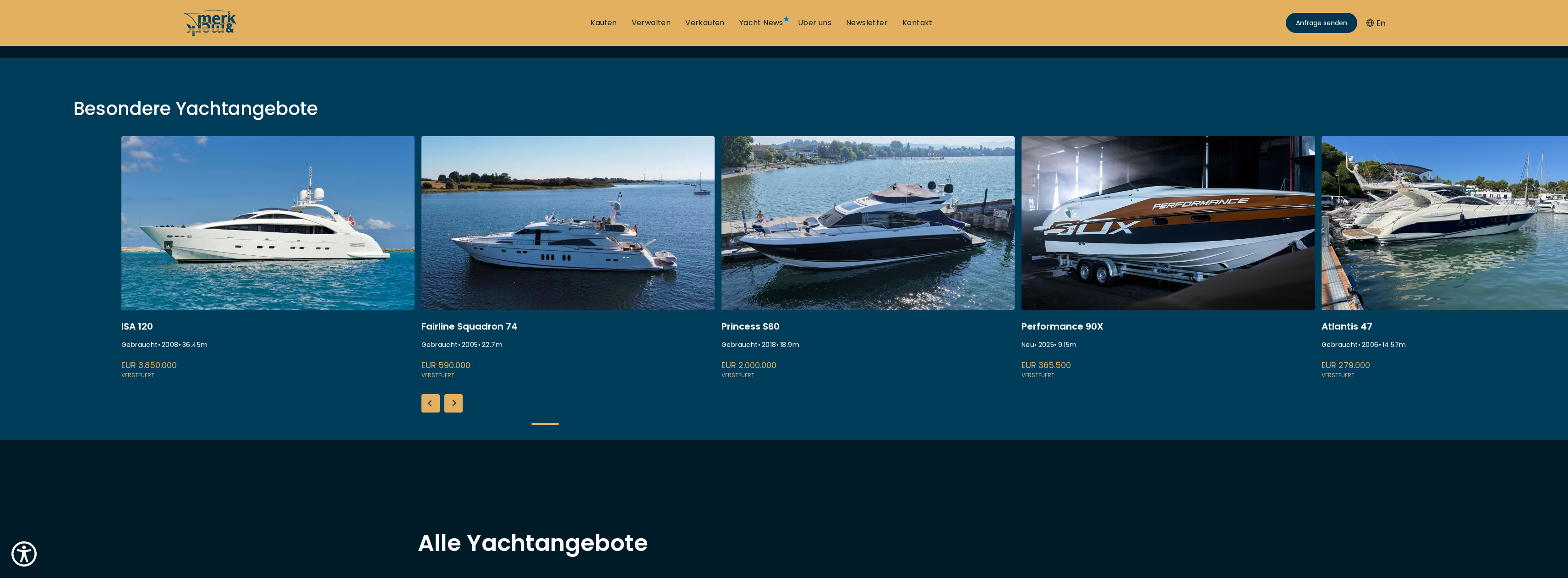
click at [453, 399] on div "Next slide" at bounding box center [453, 403] width 18 height 18
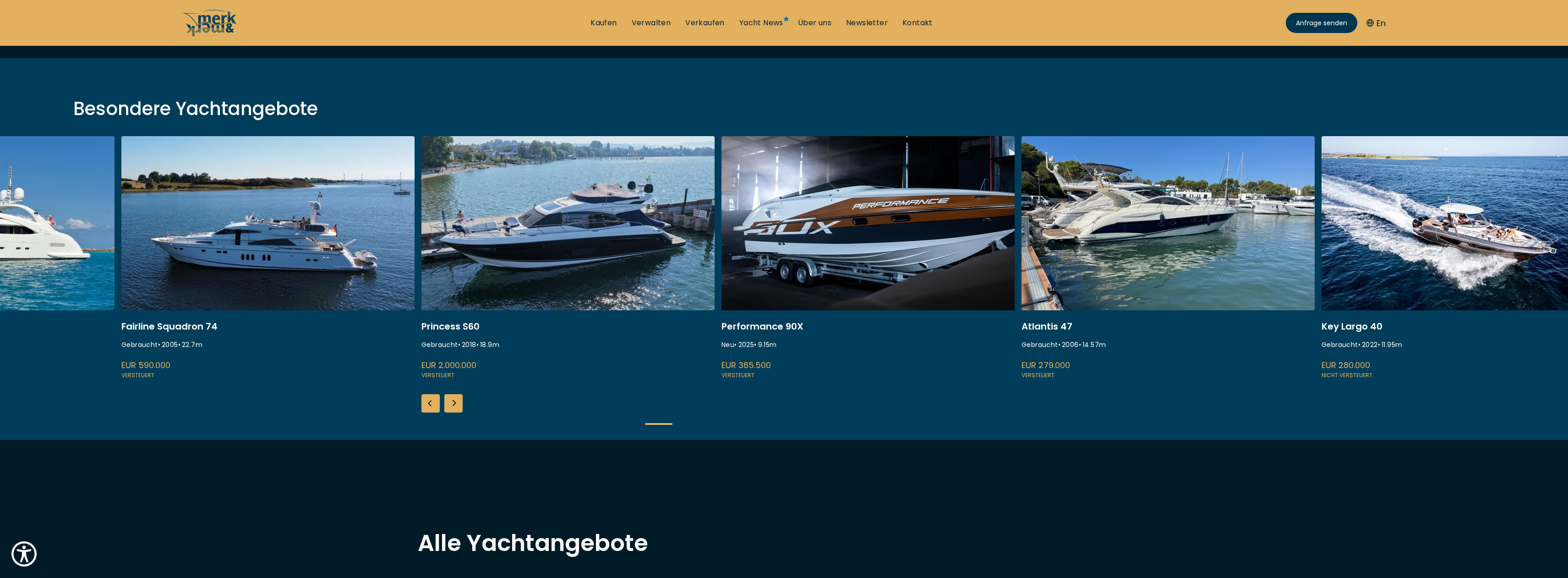
click at [453, 399] on div "Next slide" at bounding box center [453, 403] width 18 height 18
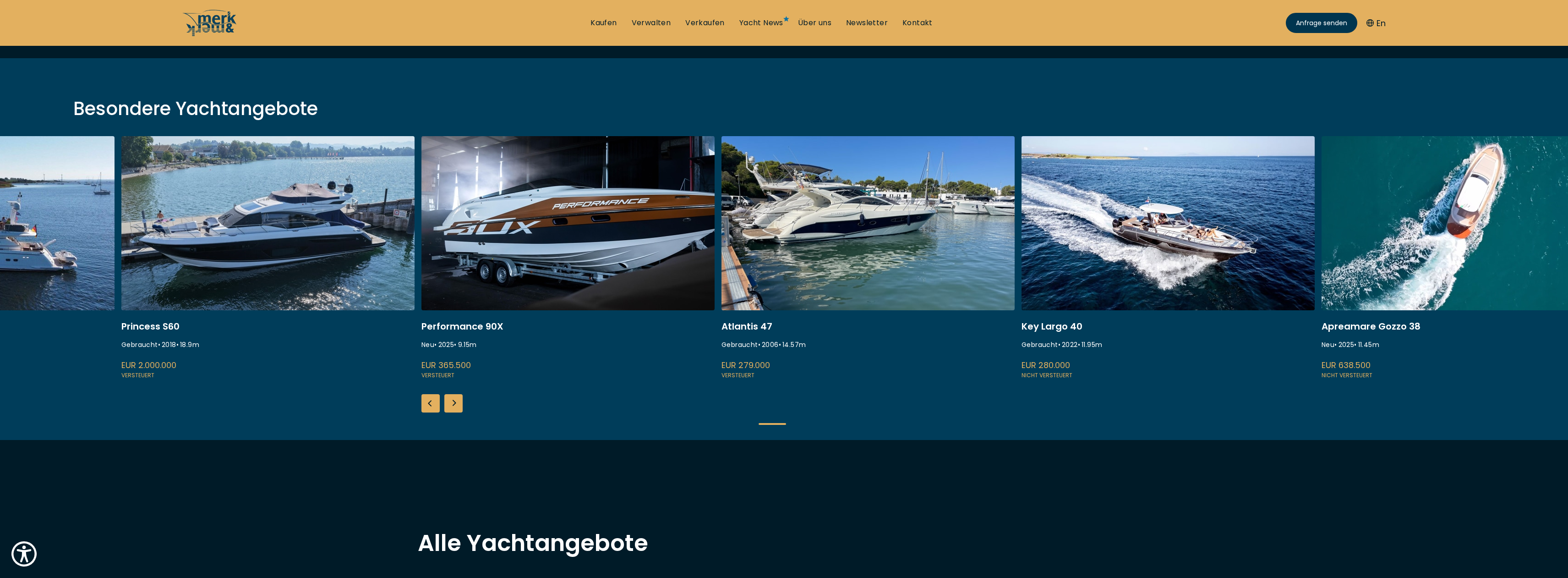
click at [453, 399] on div "Next slide" at bounding box center [453, 403] width 18 height 18
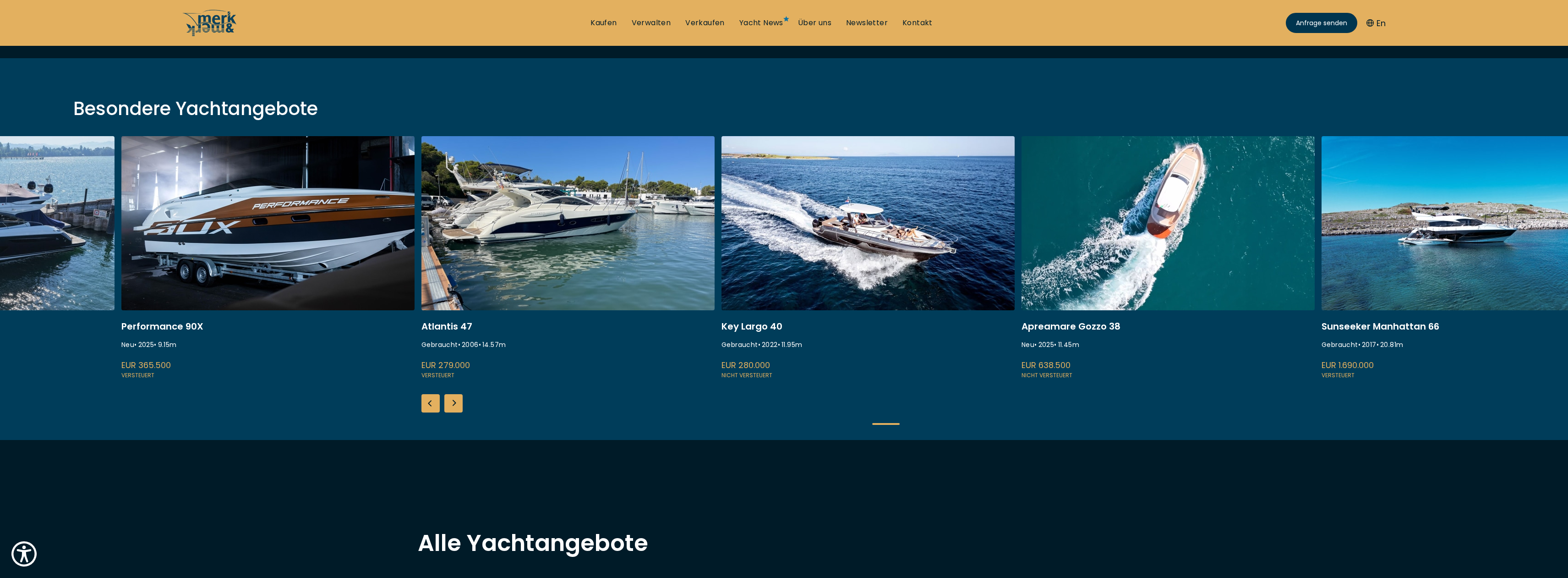
click at [453, 399] on div "Next slide" at bounding box center [453, 403] width 18 height 18
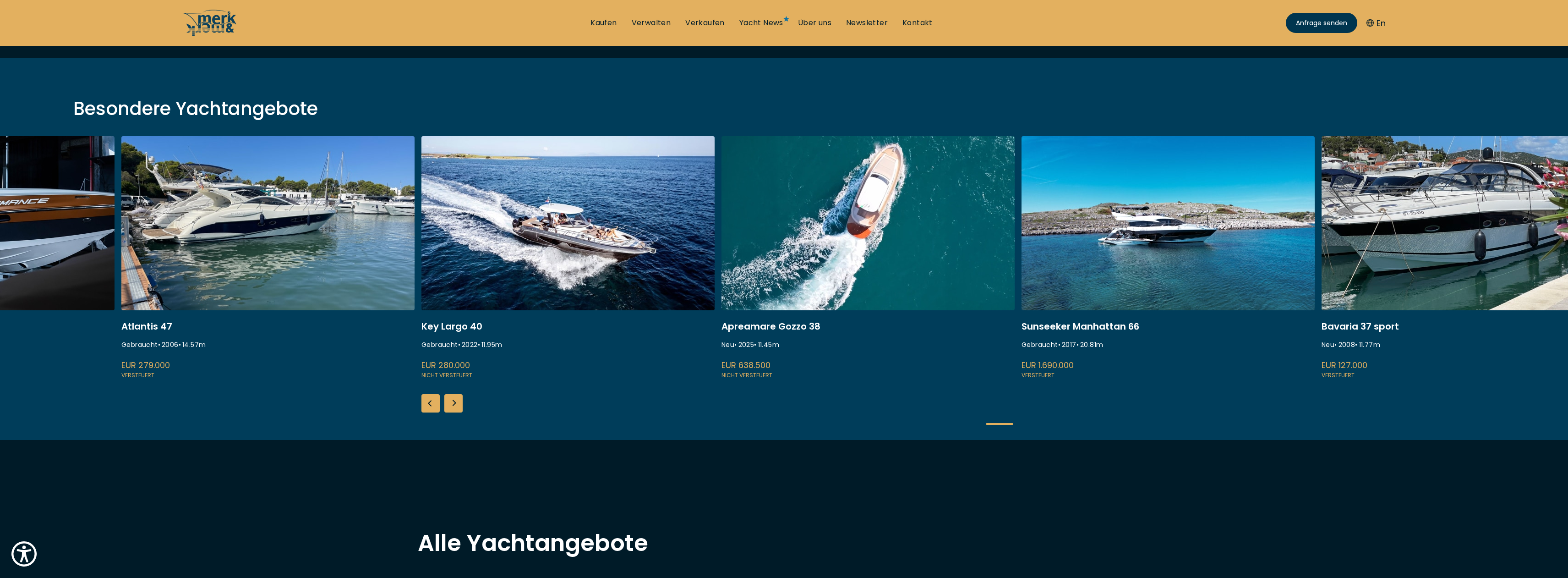
click at [453, 399] on div "Next slide" at bounding box center [453, 403] width 18 height 18
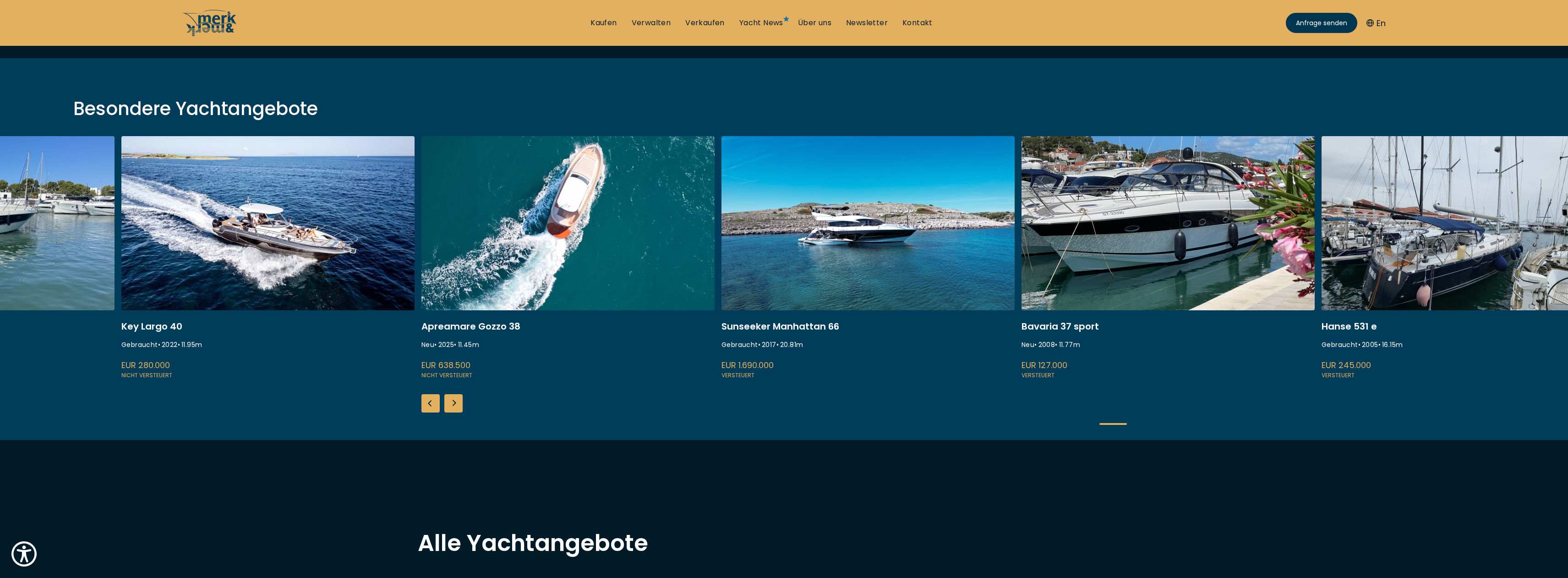
click at [453, 399] on div "Next slide" at bounding box center [453, 403] width 18 height 18
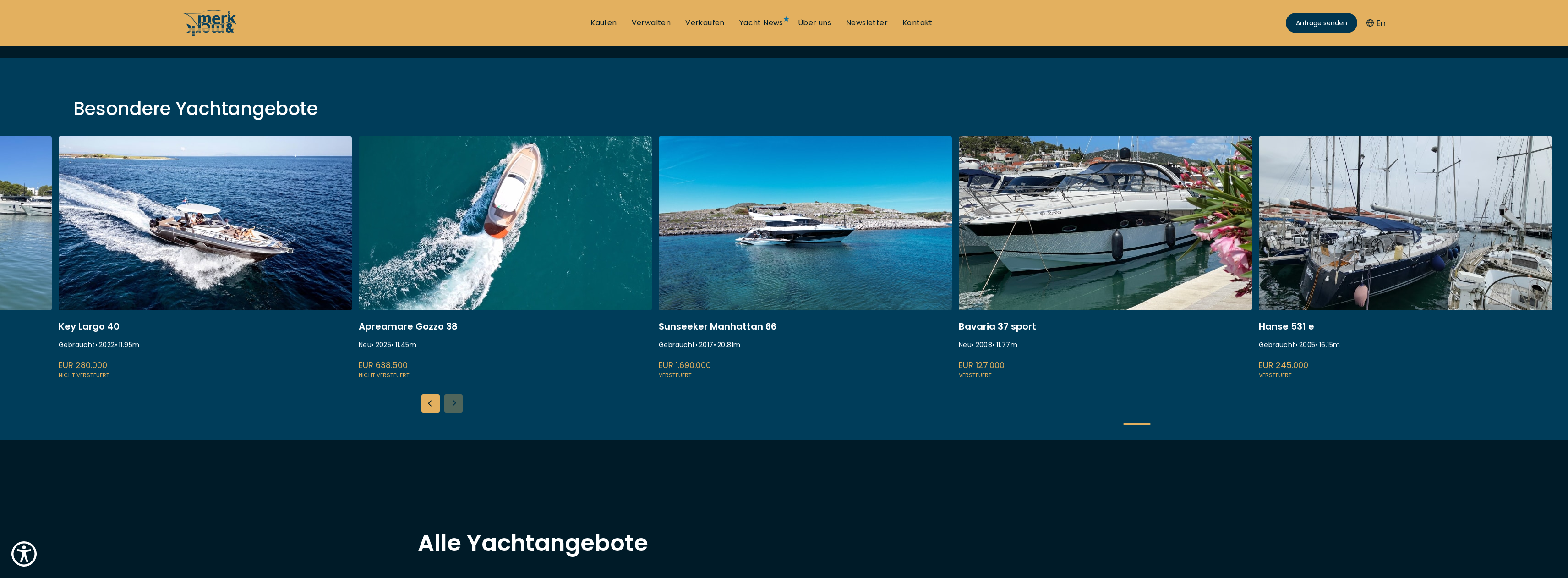
click at [428, 402] on div "Previous slide" at bounding box center [431, 403] width 18 height 18
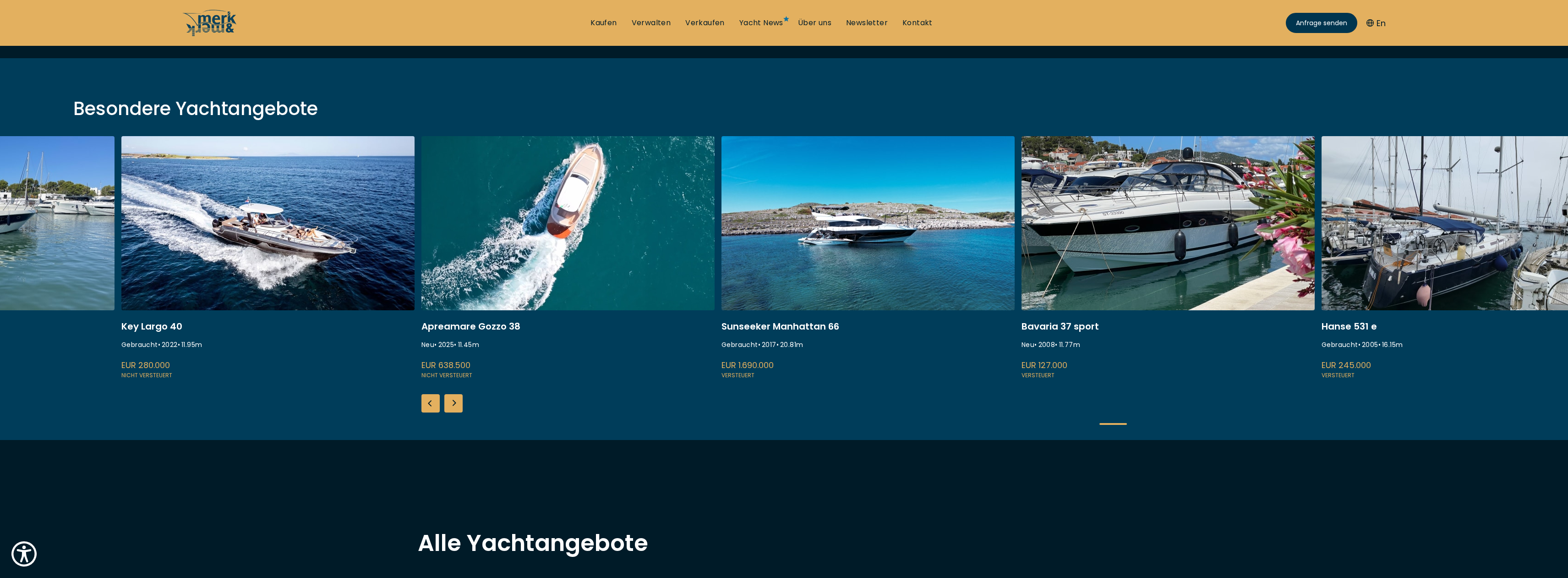
click at [428, 402] on div "Previous slide" at bounding box center [431, 403] width 18 height 18
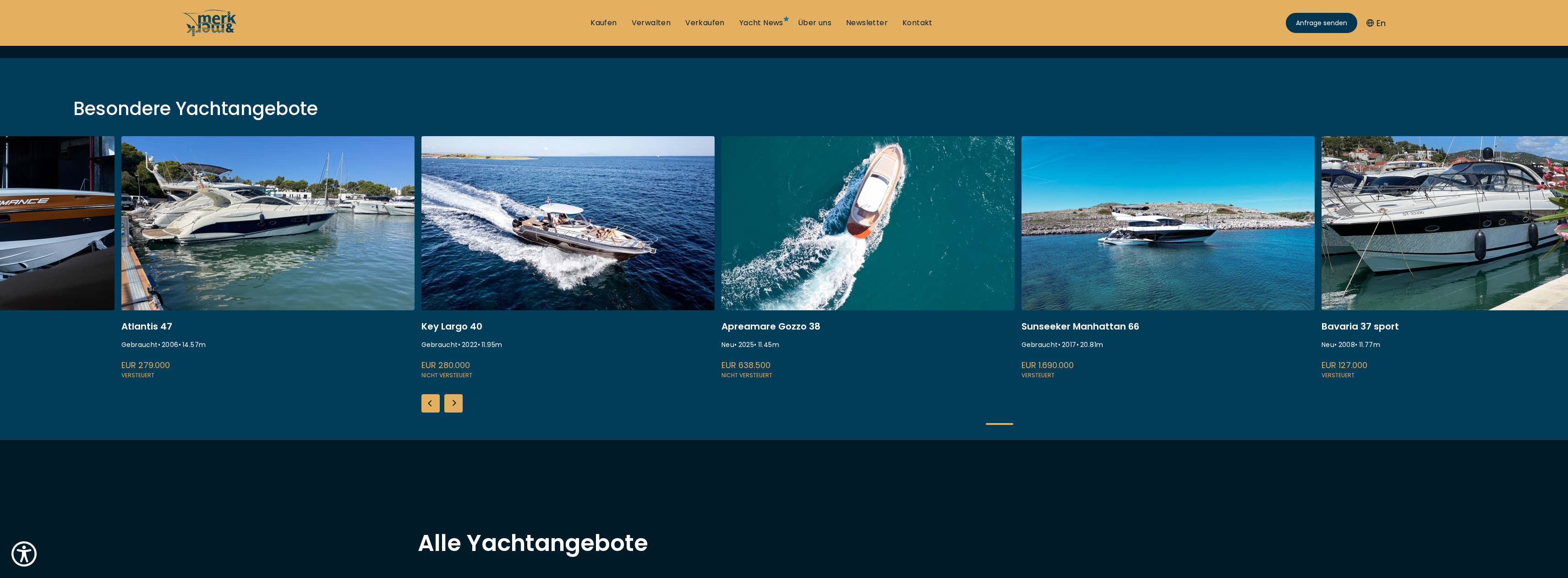
click at [428, 402] on div "Previous slide" at bounding box center [431, 403] width 18 height 18
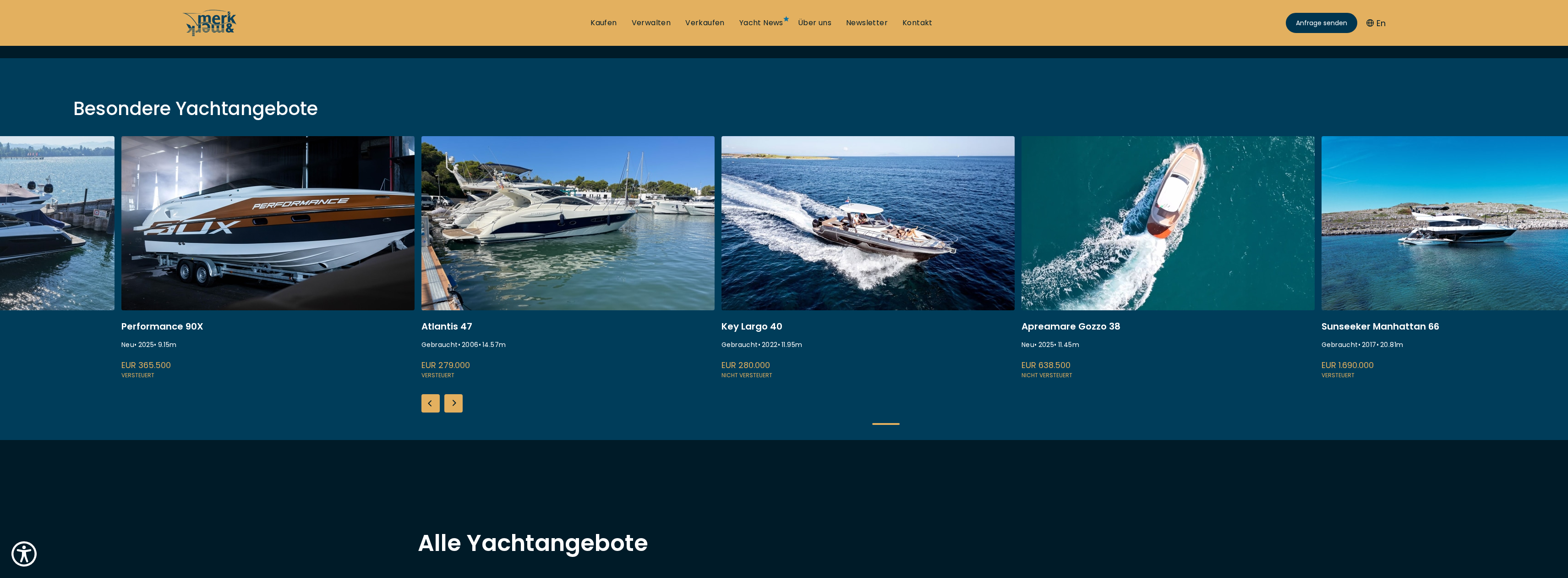
click at [451, 402] on div "Next slide" at bounding box center [453, 403] width 18 height 18
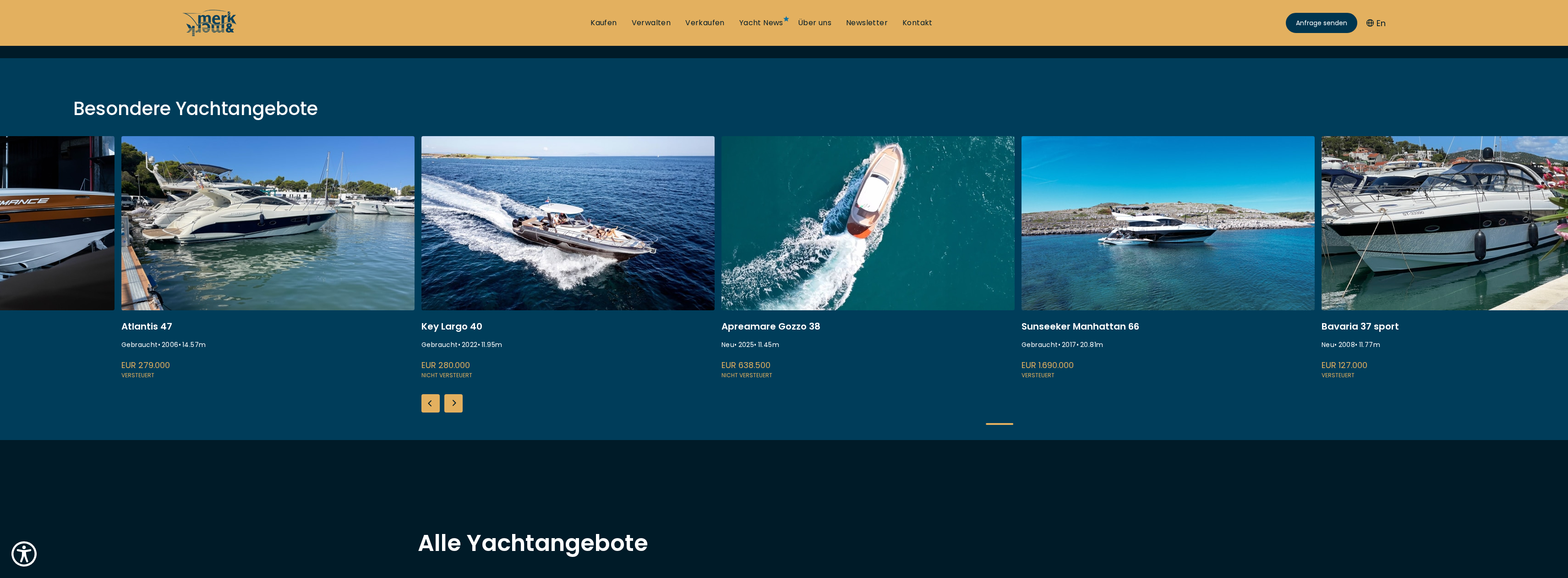
click at [451, 402] on div "Next slide" at bounding box center [453, 403] width 18 height 18
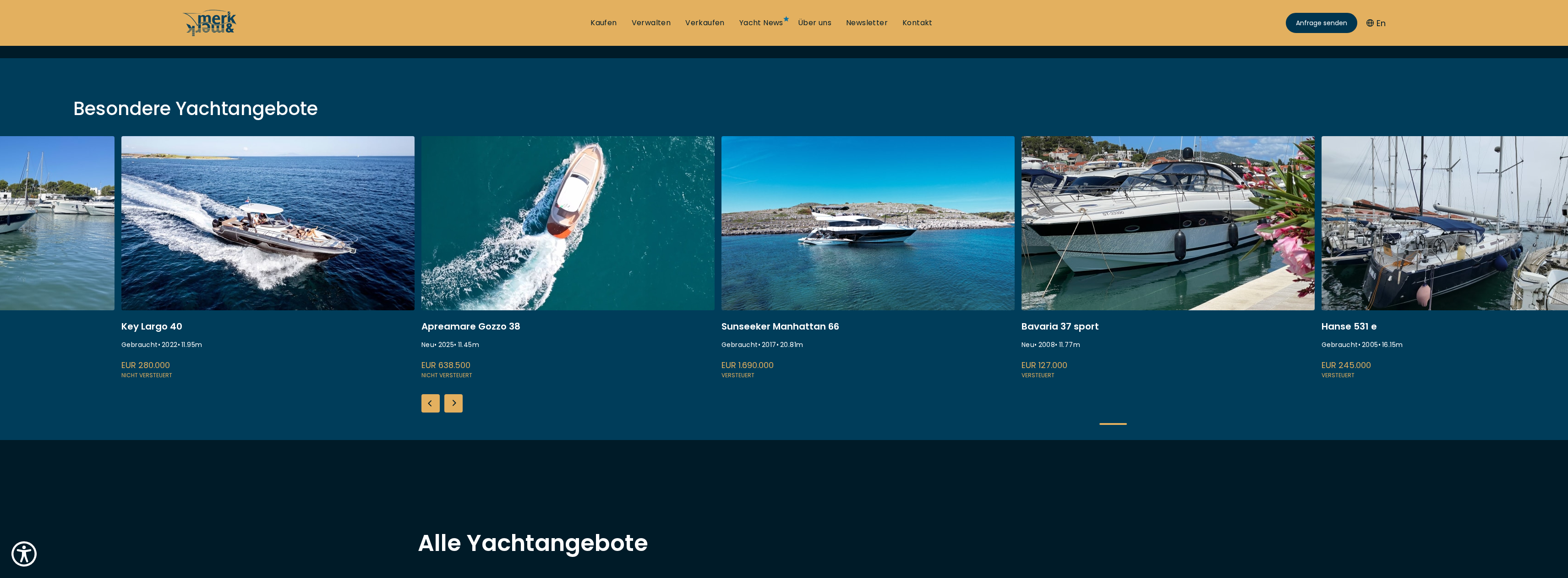
click at [451, 402] on div "Next slide" at bounding box center [453, 403] width 18 height 18
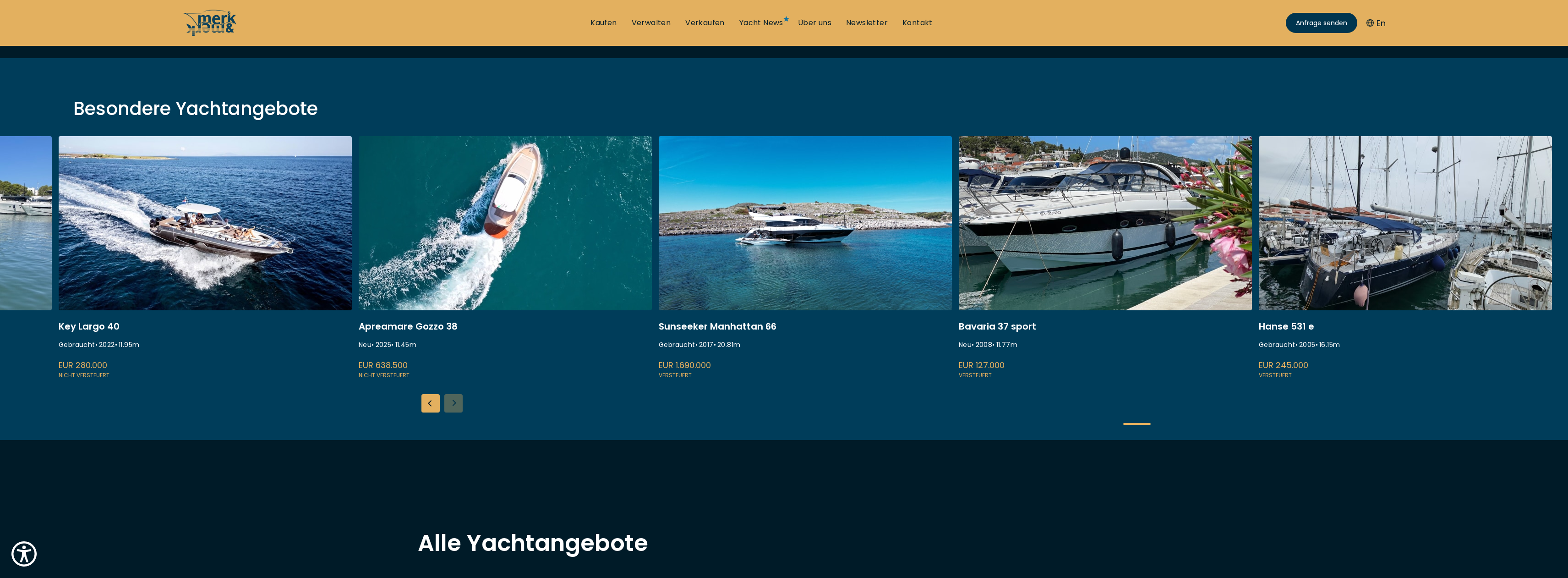
click at [1378, 262] on link at bounding box center [1405, 258] width 293 height 244
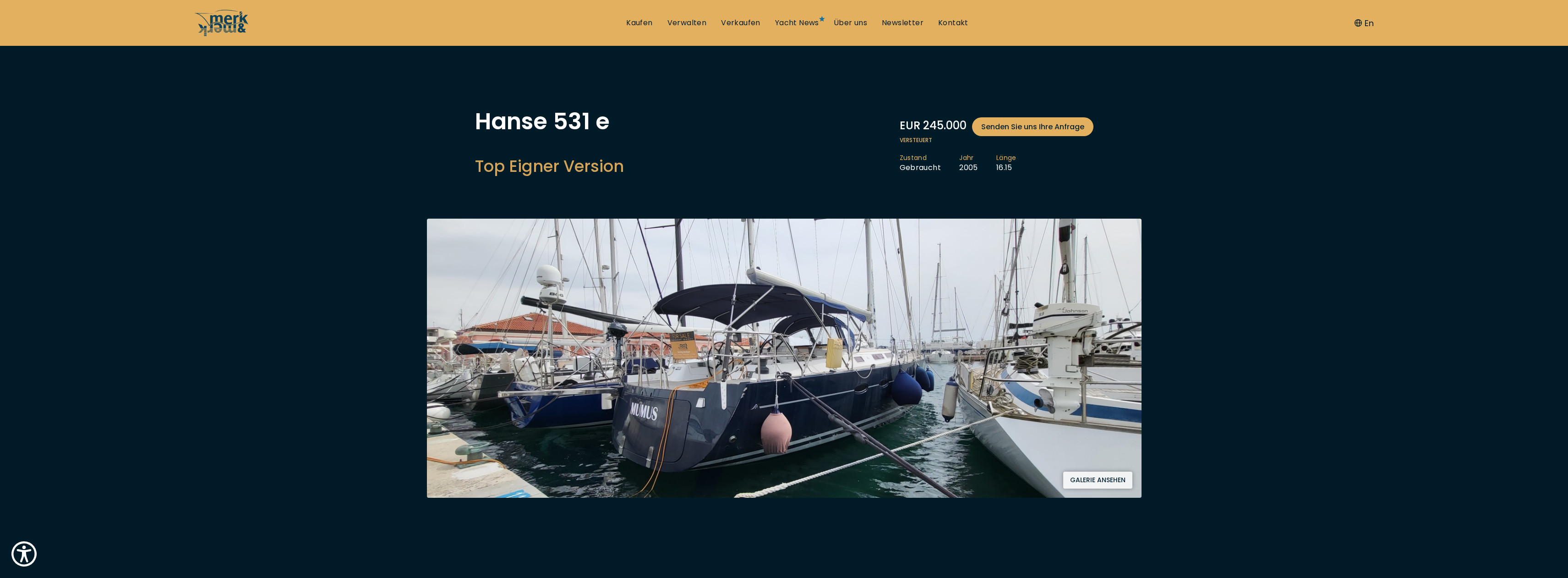
click at [1108, 480] on button "Galerie ansehen" at bounding box center [1098, 481] width 69 height 17
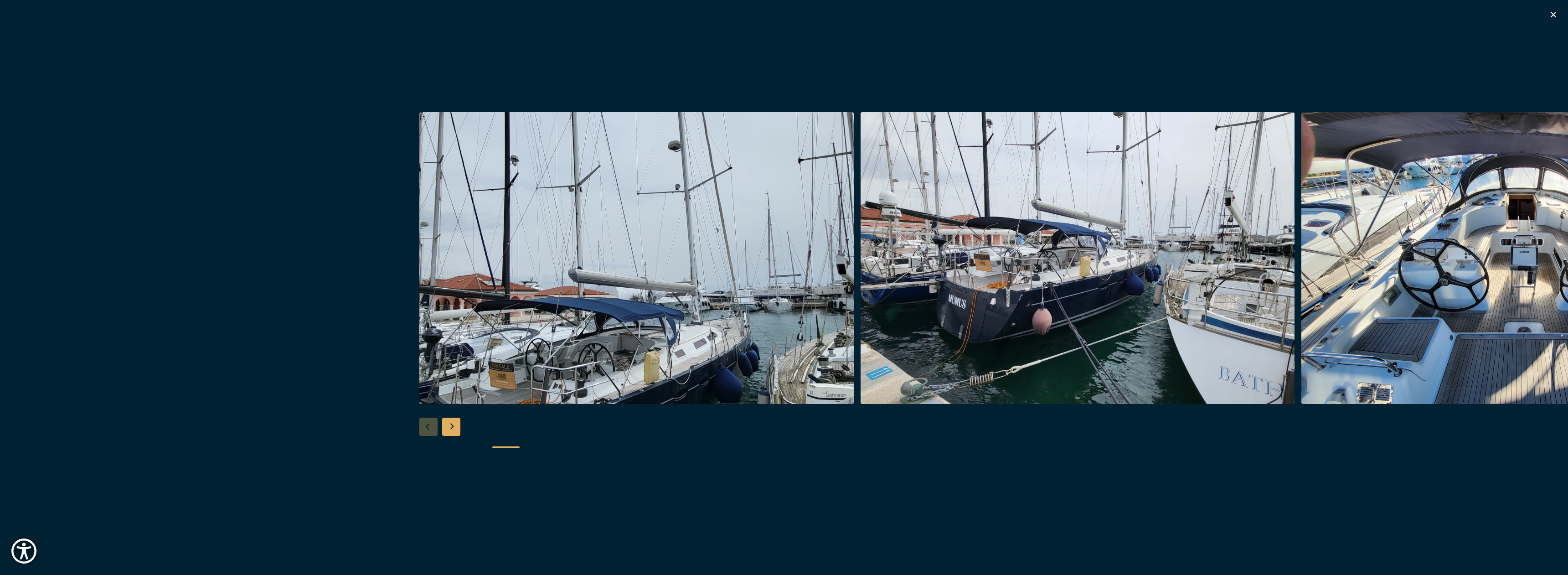
click at [449, 424] on div "Next slide" at bounding box center [451, 427] width 18 height 18
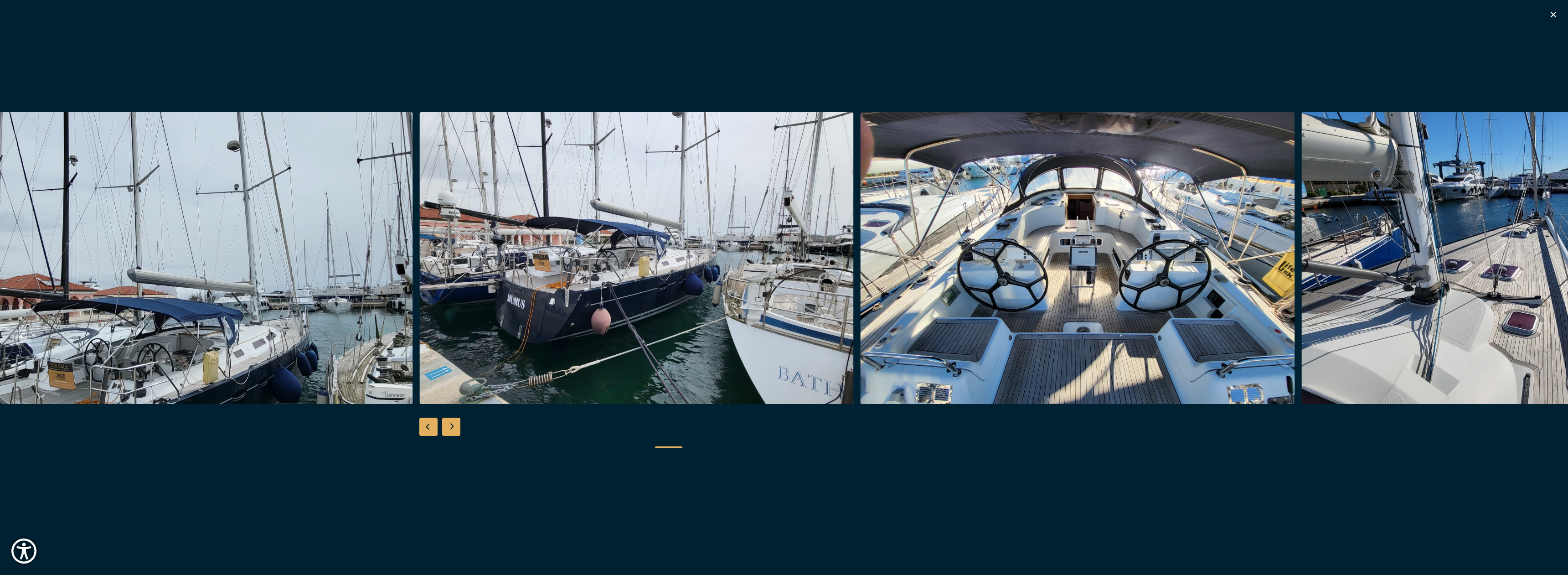
click at [449, 424] on div "Next slide" at bounding box center [451, 427] width 18 height 18
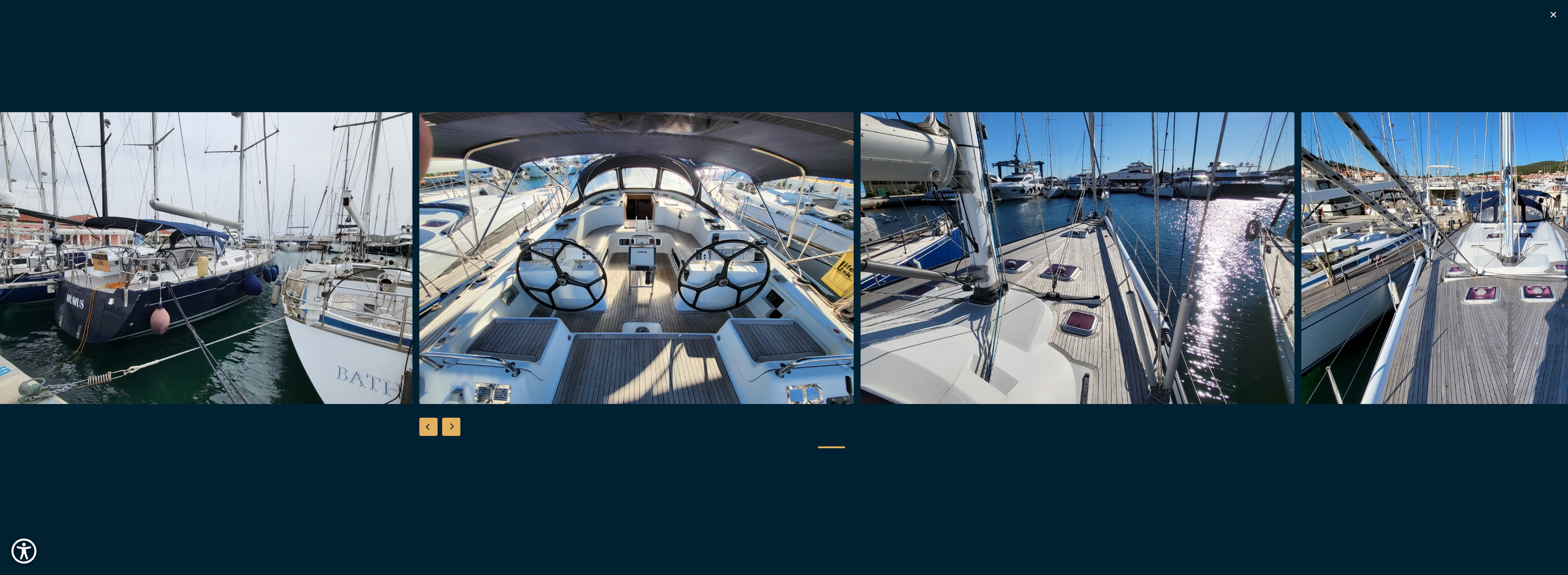
click at [449, 424] on div "Next slide" at bounding box center [451, 427] width 18 height 18
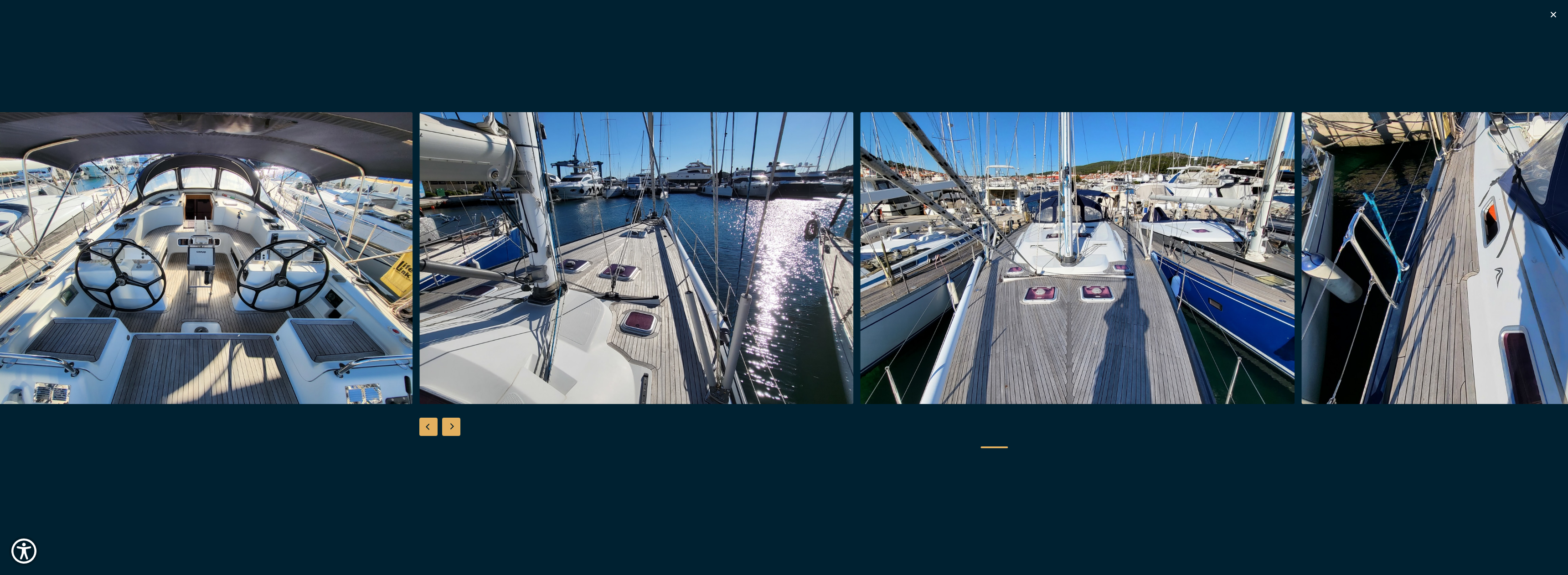
click at [449, 424] on div "Next slide" at bounding box center [451, 427] width 18 height 18
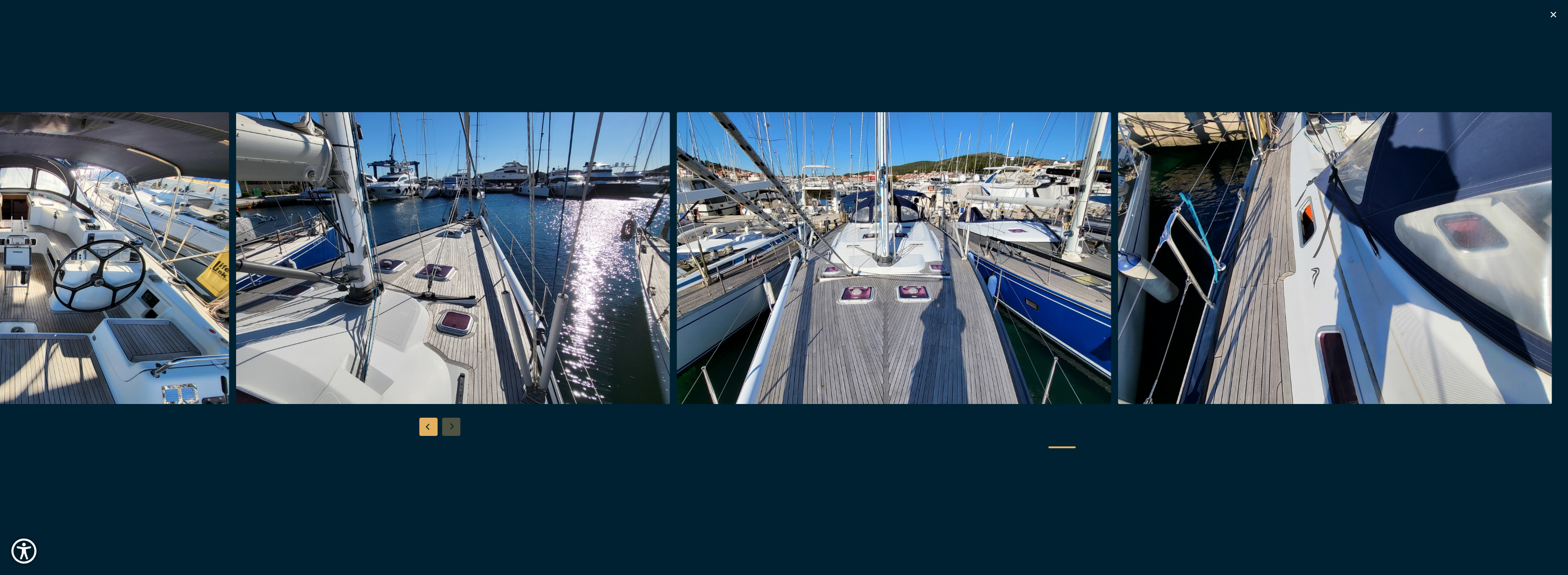
click at [449, 424] on div at bounding box center [784, 288] width 1568 height 351
click at [433, 428] on div "Previous slide" at bounding box center [429, 427] width 18 height 18
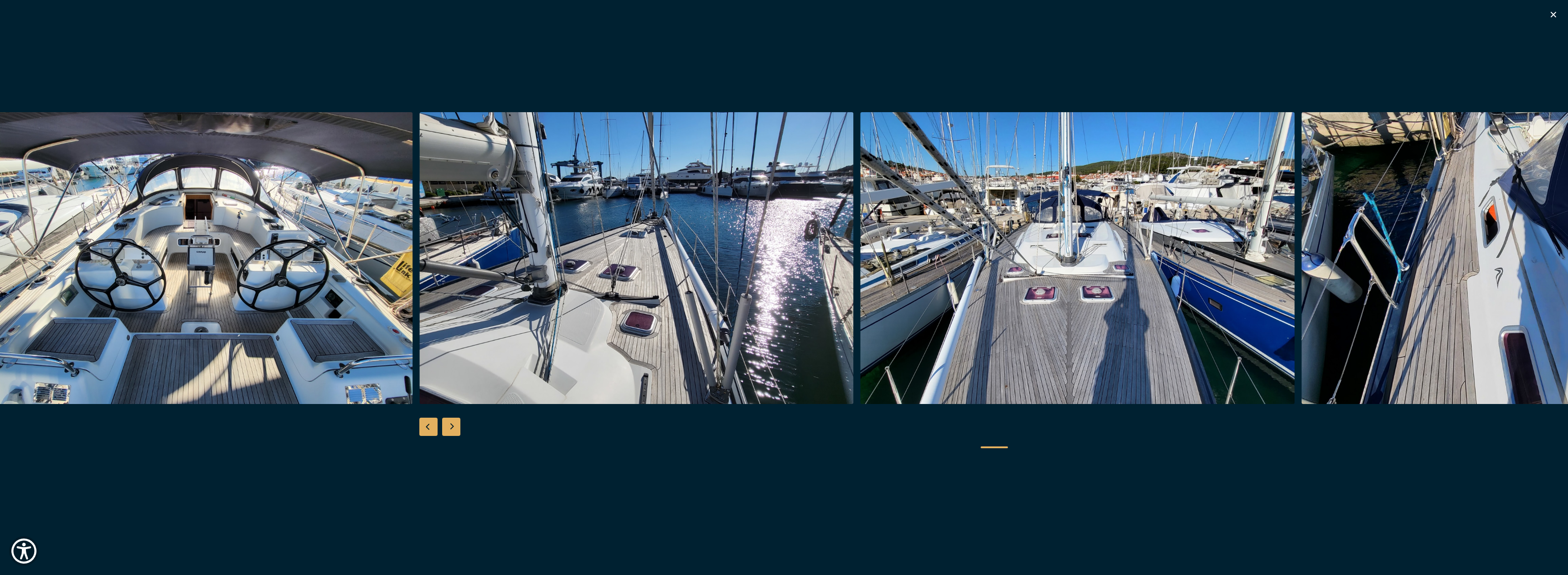
click at [433, 428] on div "Previous slide" at bounding box center [429, 427] width 18 height 18
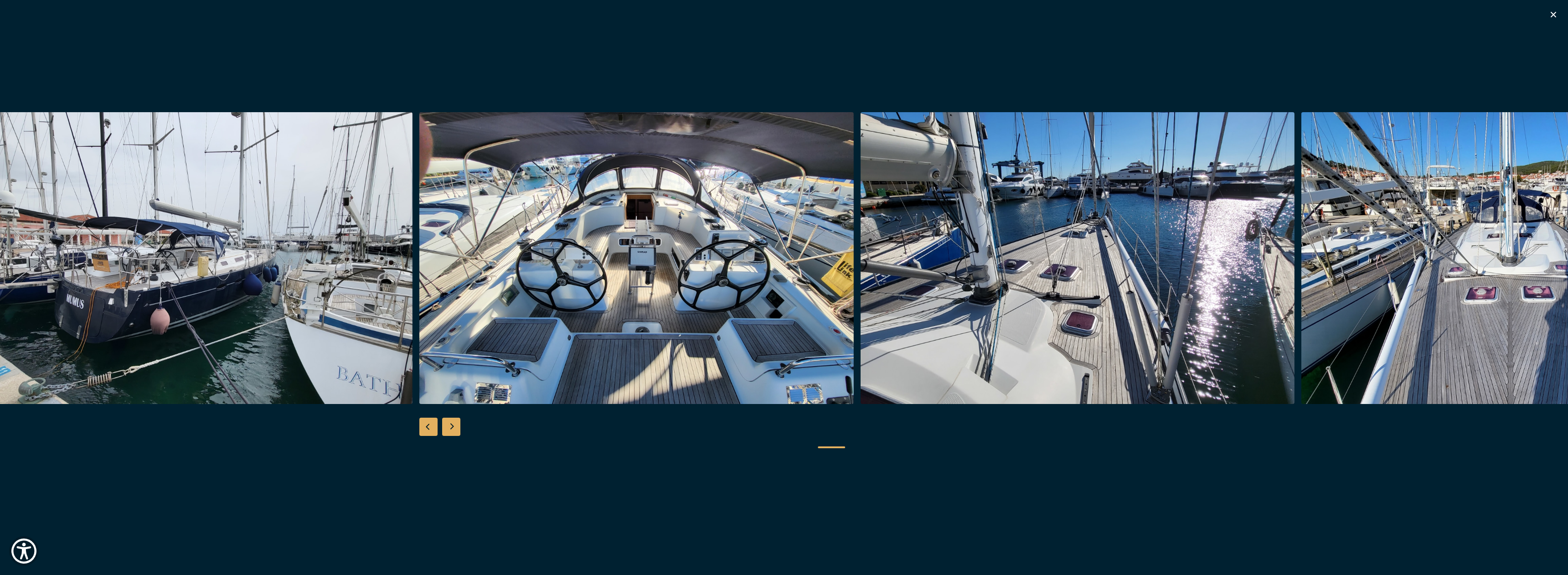
click at [433, 428] on div "Previous slide" at bounding box center [429, 427] width 18 height 18
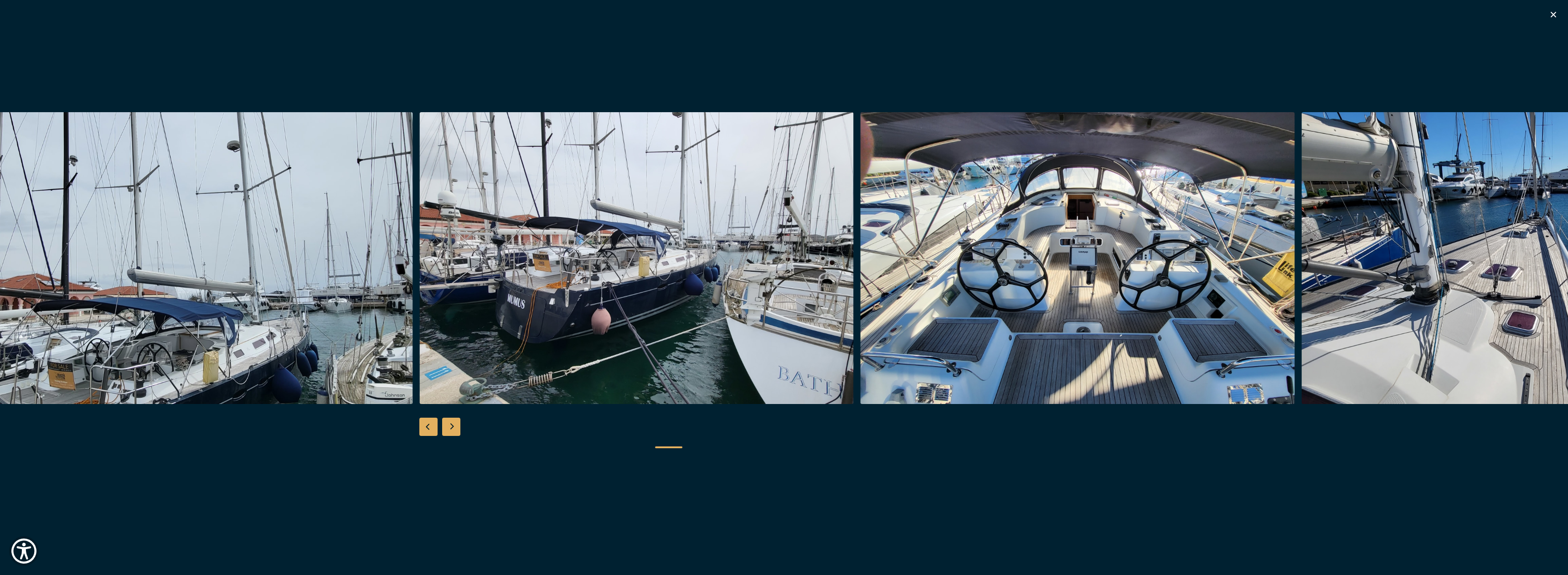
click at [433, 428] on div "Previous slide" at bounding box center [429, 427] width 18 height 18
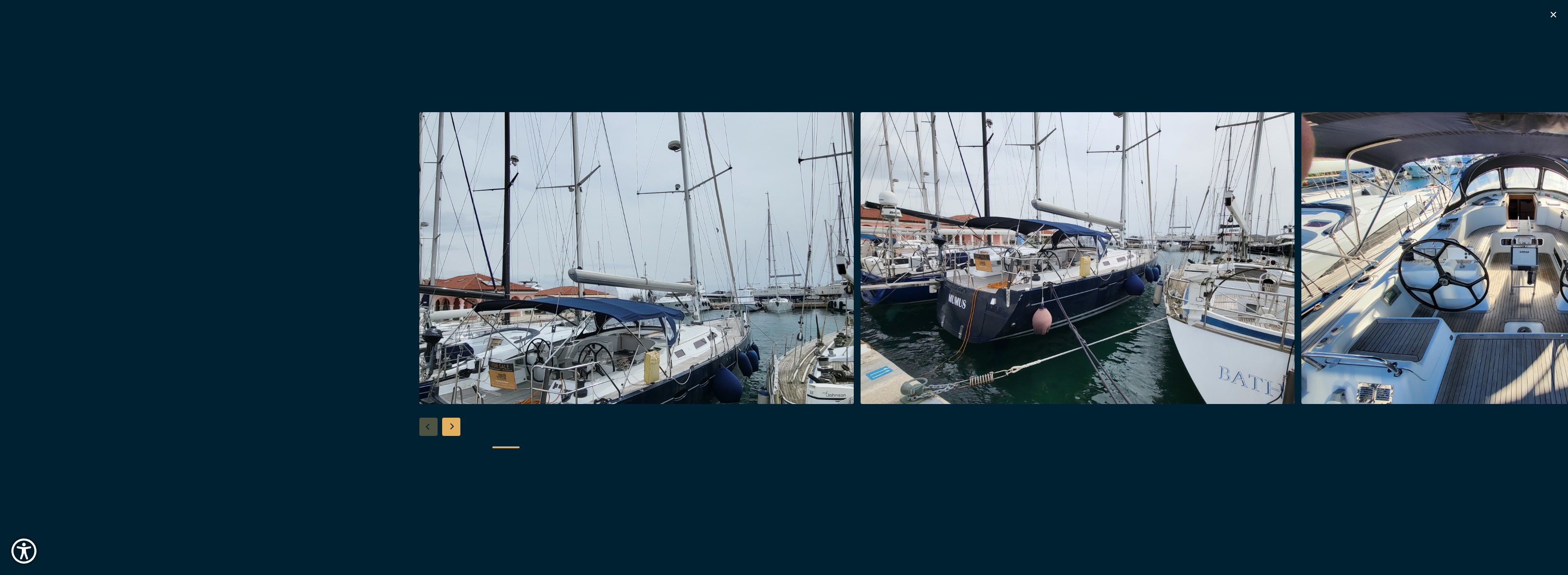
click at [1552, 10] on icon "button" at bounding box center [1553, 15] width 11 height 11
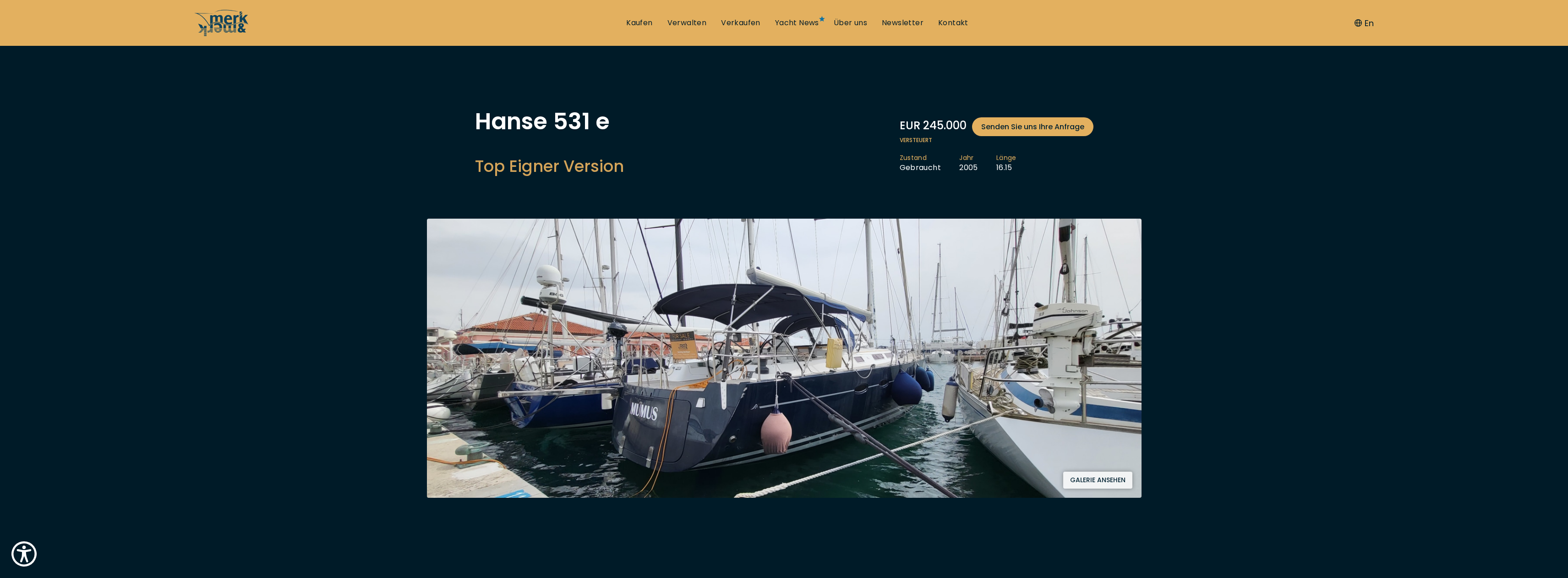
scroll to position [280, 0]
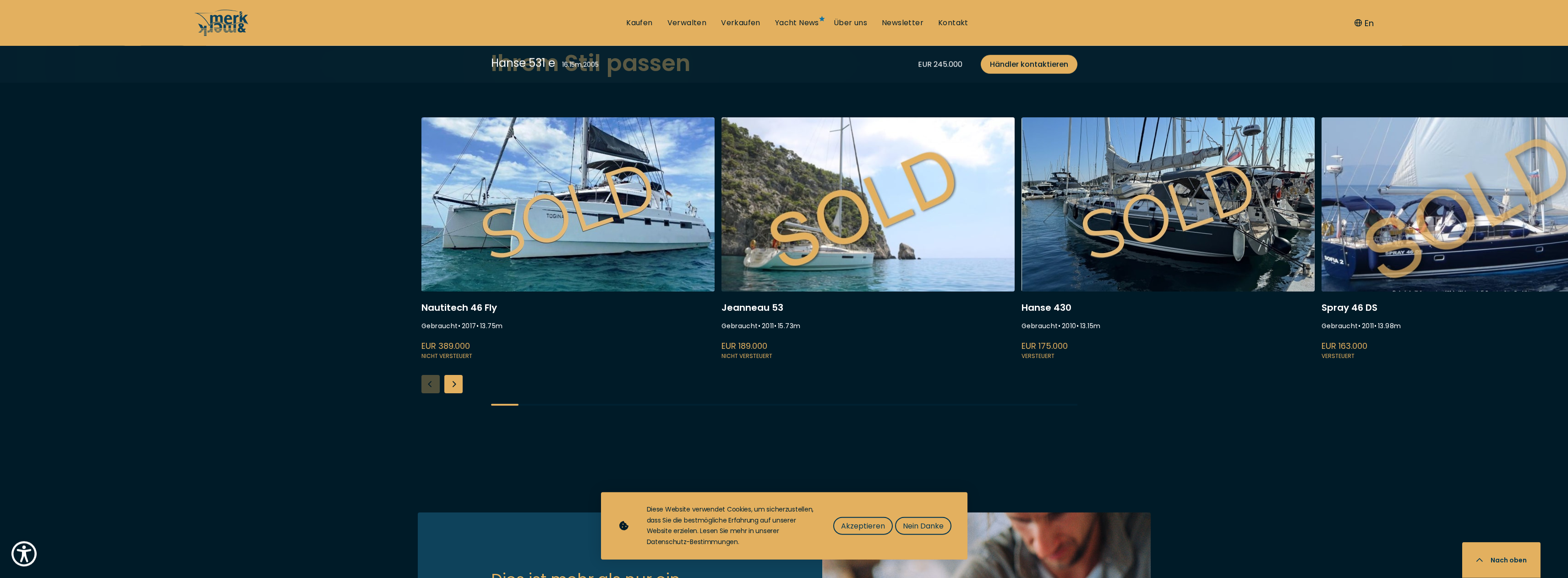
scroll to position [2292, 0]
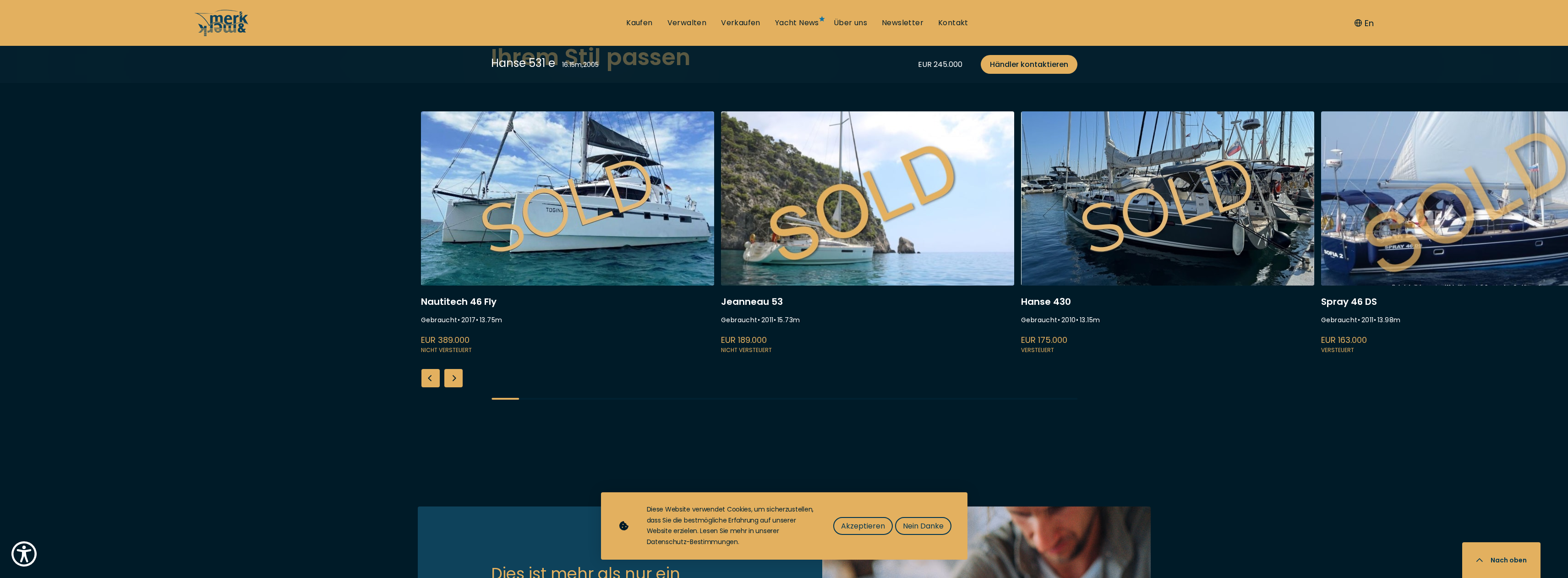
click at [451, 381] on div "Next slide" at bounding box center [453, 378] width 18 height 18
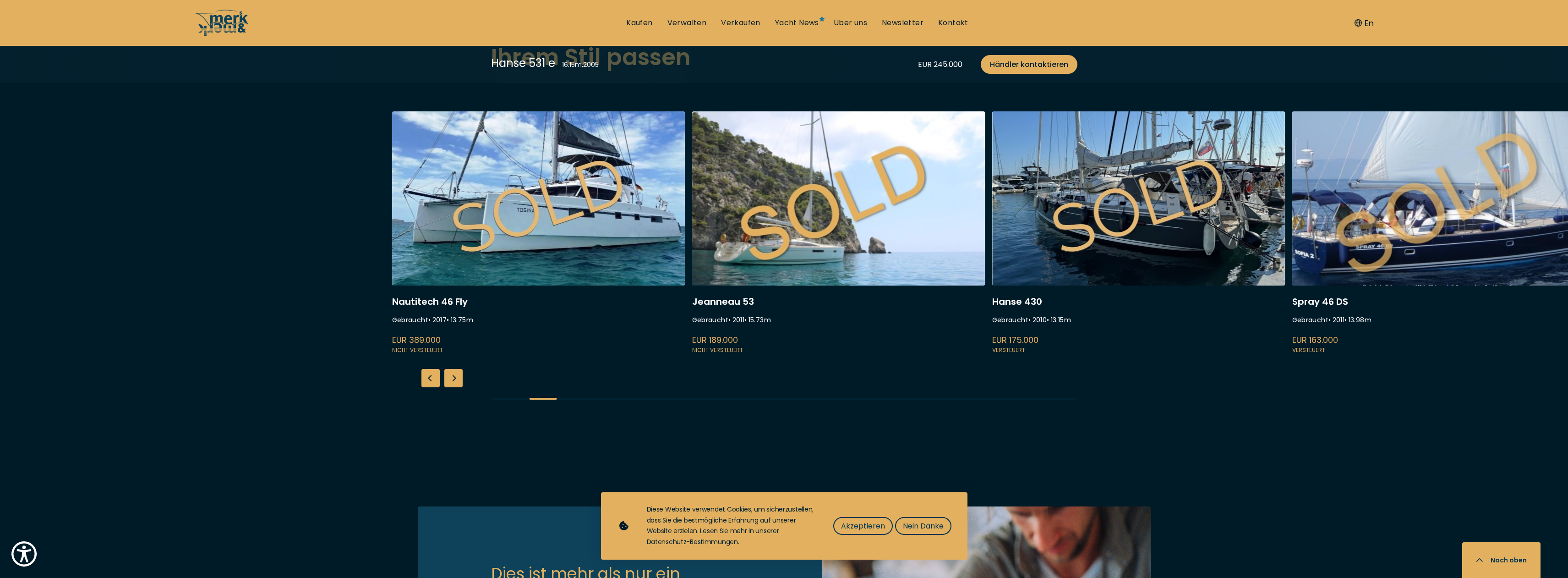
click at [451, 381] on div "Next slide" at bounding box center [453, 378] width 18 height 18
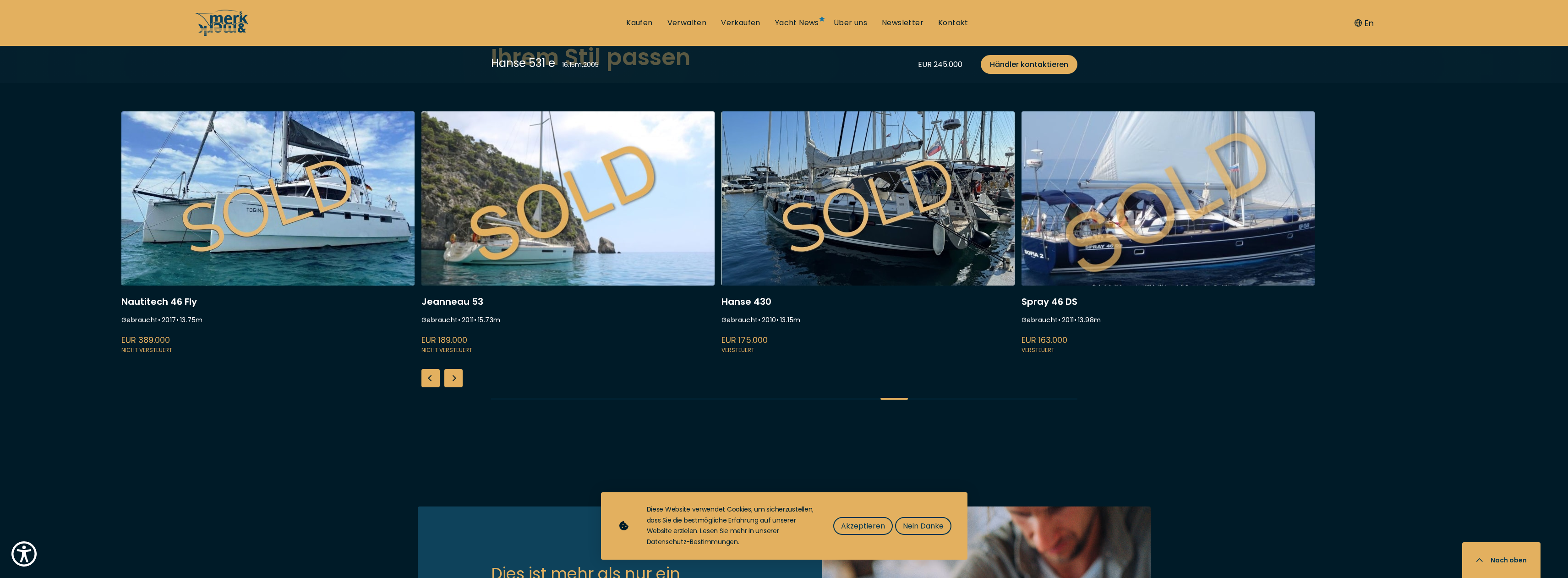
click at [451, 381] on div "Next slide" at bounding box center [453, 378] width 18 height 18
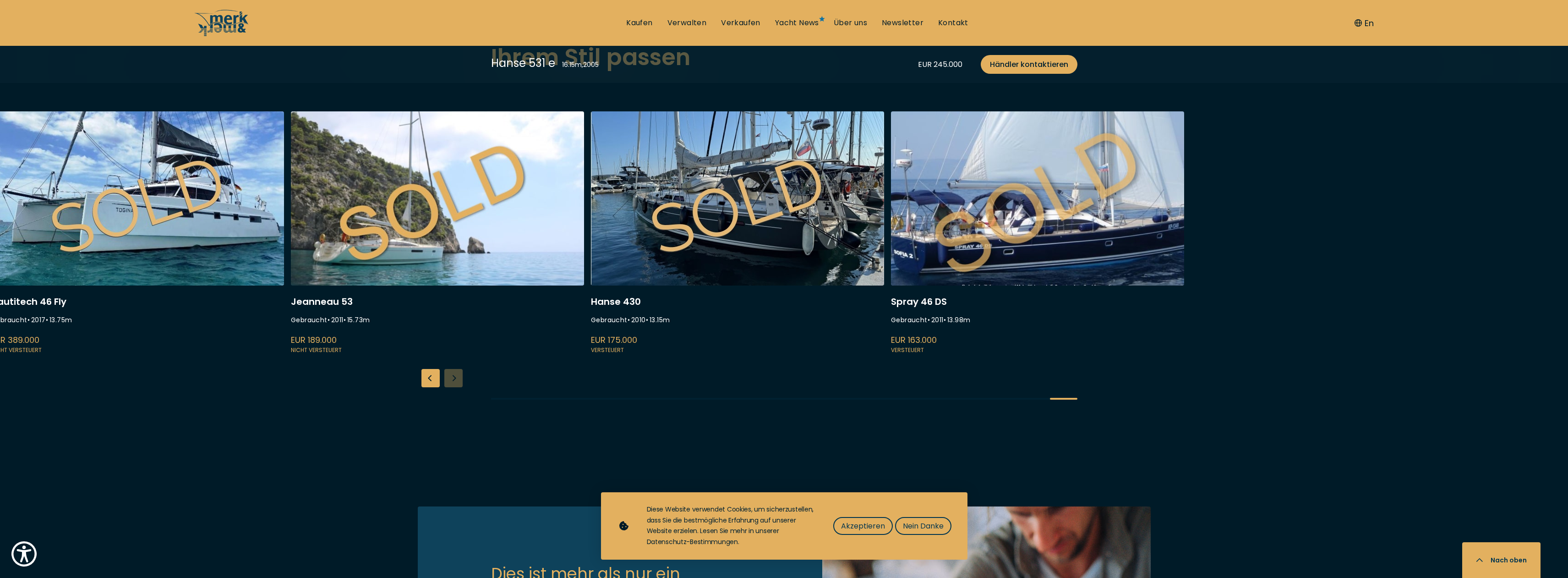
click at [451, 381] on div "Nautitech 46 Fly Gebraucht • 2017 • 13.75 m EUR 389.000 Nicht versteuert Jeanne…" at bounding box center [784, 263] width 1568 height 304
click at [426, 384] on div "Previous slide" at bounding box center [431, 378] width 18 height 18
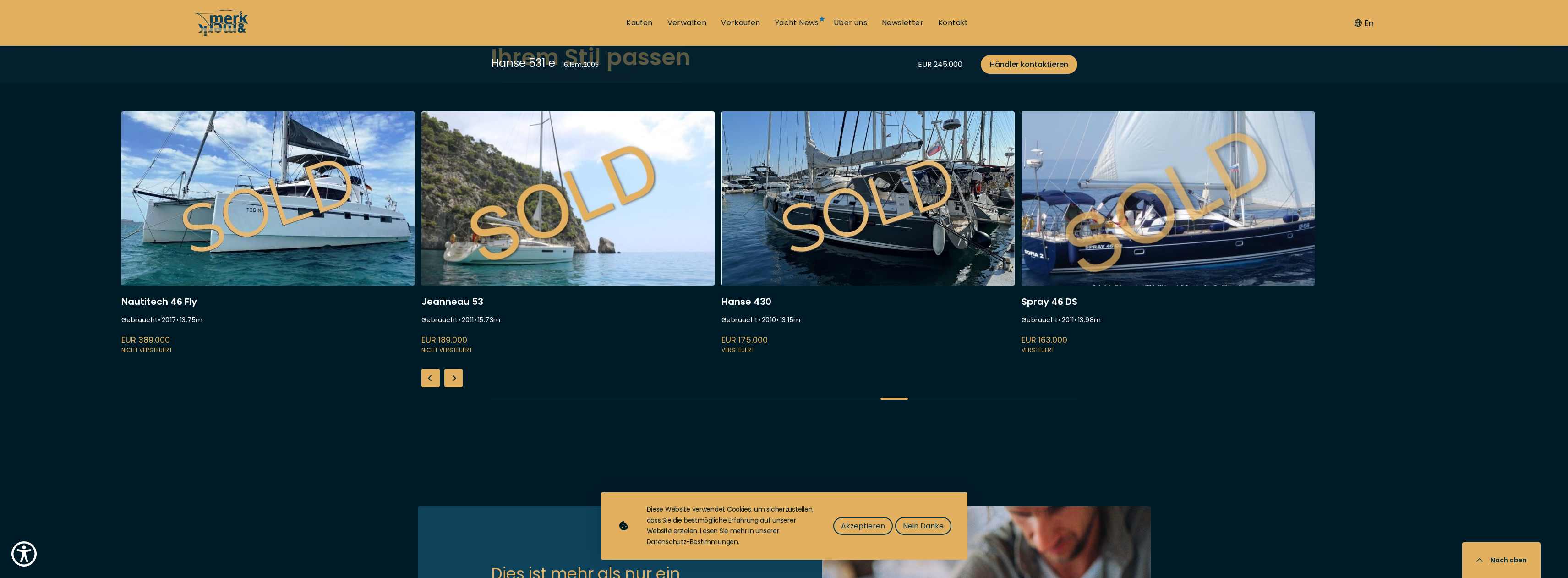
click at [426, 384] on div "Previous slide" at bounding box center [431, 378] width 18 height 18
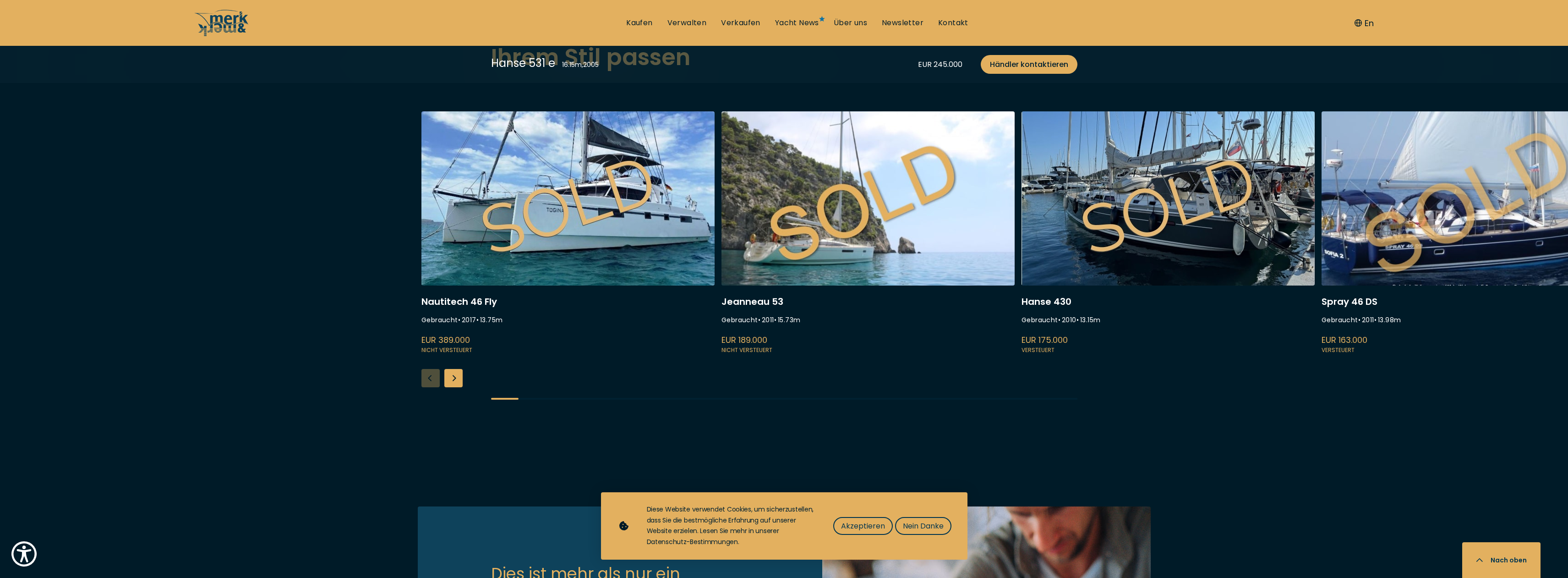
click at [1489, 562] on button "Nach oben" at bounding box center [1501, 560] width 78 height 36
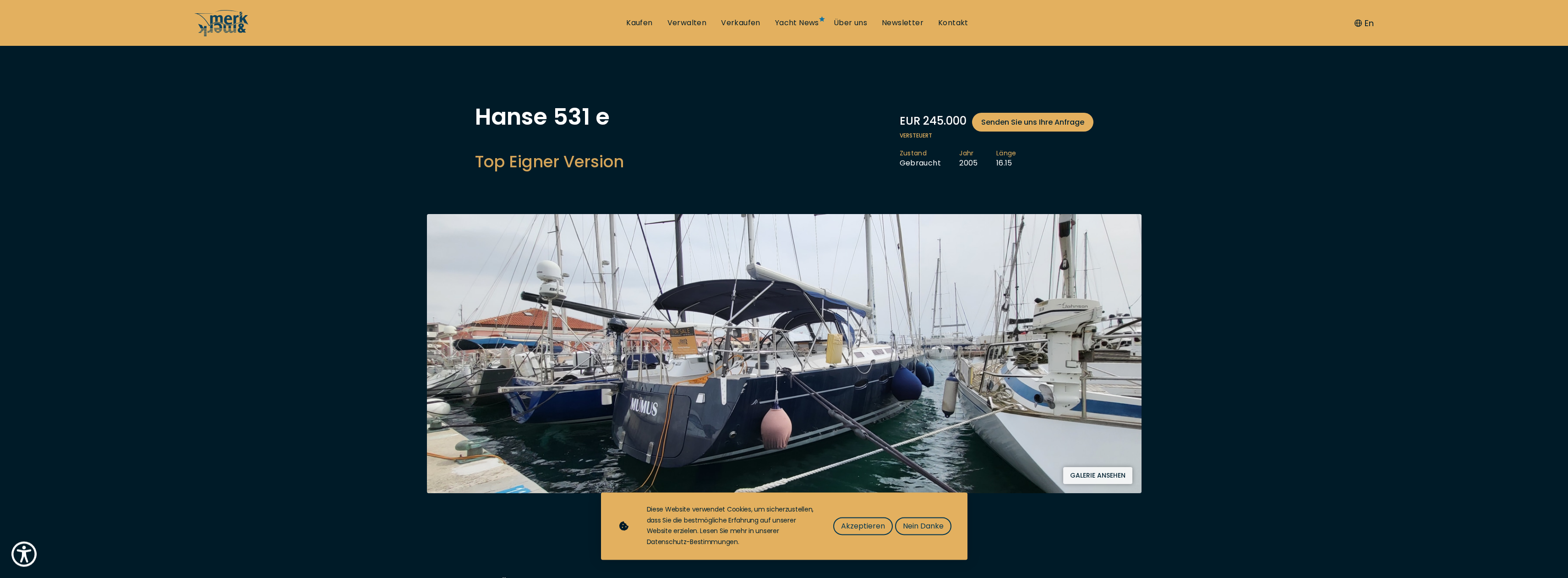
scroll to position [0, 0]
